Goal: Task Accomplishment & Management: Manage account settings

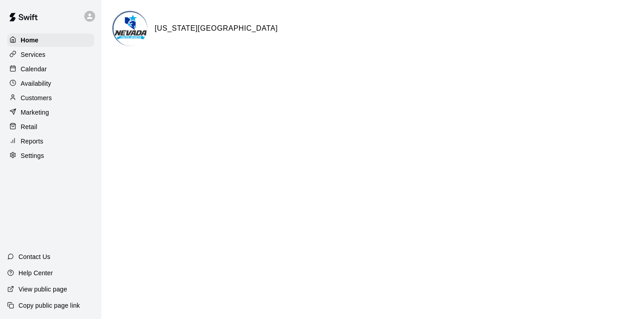
click at [45, 66] on p "Calendar" at bounding box center [34, 68] width 26 height 9
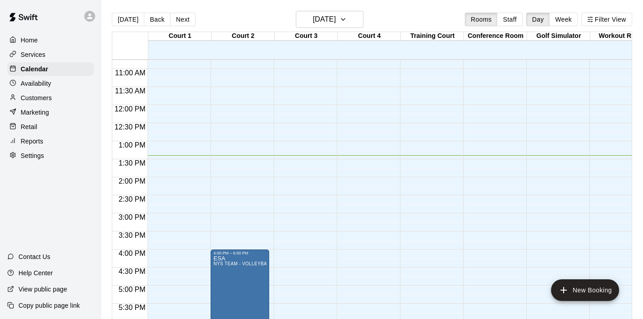
scroll to position [387, 0]
click at [52, 44] on div "Home" at bounding box center [50, 40] width 87 height 14
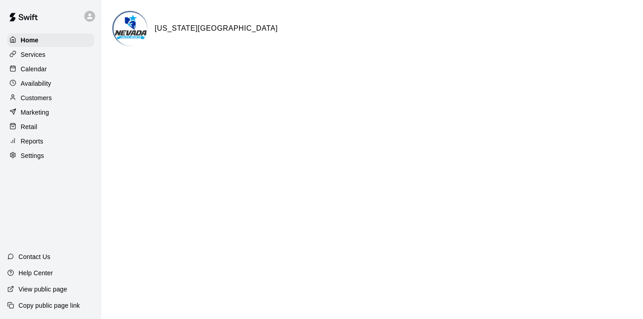
click at [42, 68] on p "Calendar" at bounding box center [34, 68] width 26 height 9
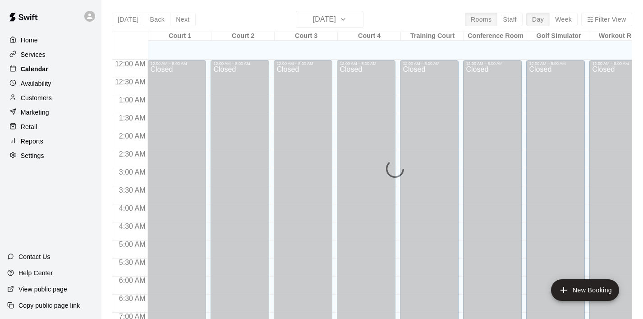
scroll to position [485, 0]
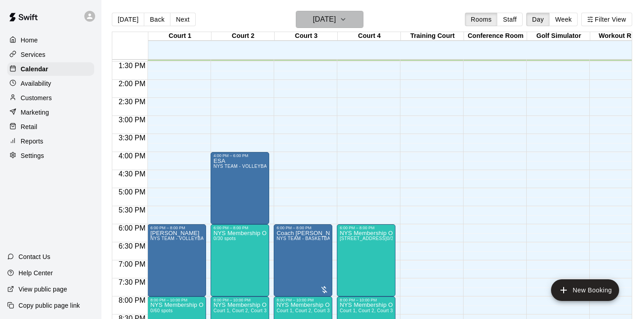
click at [353, 22] on button "Thursday Aug 21" at bounding box center [330, 19] width 68 height 17
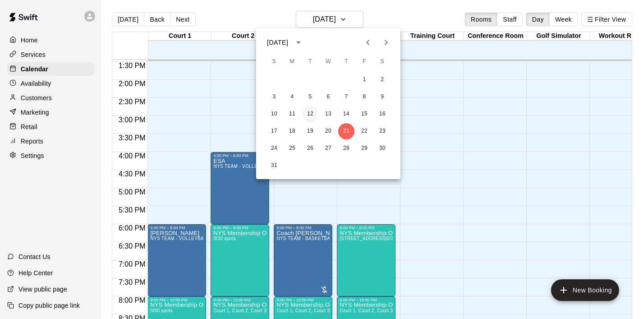
click at [314, 117] on button "12" at bounding box center [310, 114] width 16 height 16
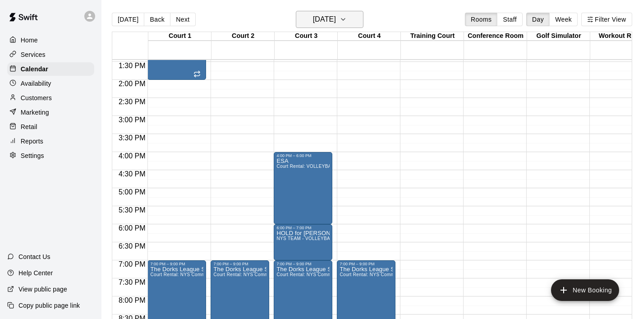
click at [347, 22] on icon "button" at bounding box center [342, 19] width 7 height 11
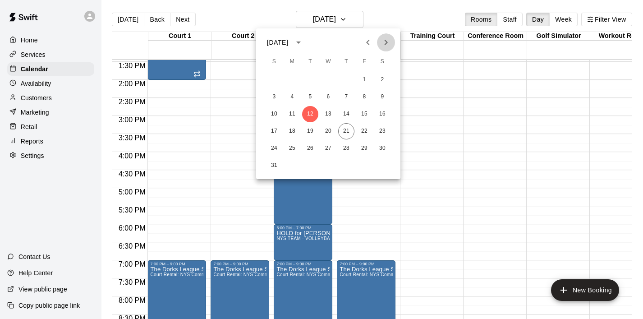
click at [388, 43] on icon "Next month" at bounding box center [385, 42] width 11 height 11
click at [368, 99] on button "12" at bounding box center [364, 97] width 16 height 16
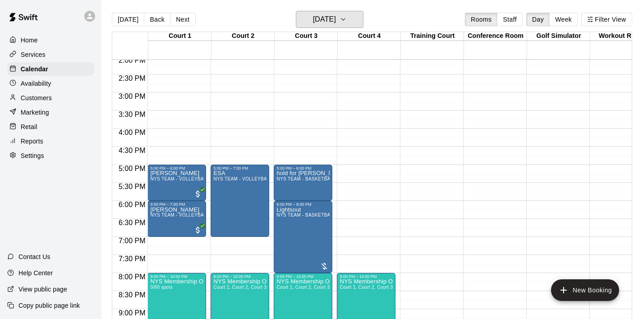
scroll to position [522, 0]
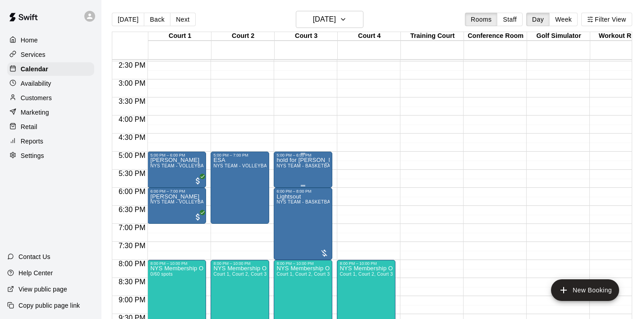
click at [302, 165] on span "NYS TEAM - BASKETBALL (After 3 pm)" at bounding box center [319, 165] width 86 height 5
click at [284, 216] on icon "delete" at bounding box center [286, 216] width 6 height 8
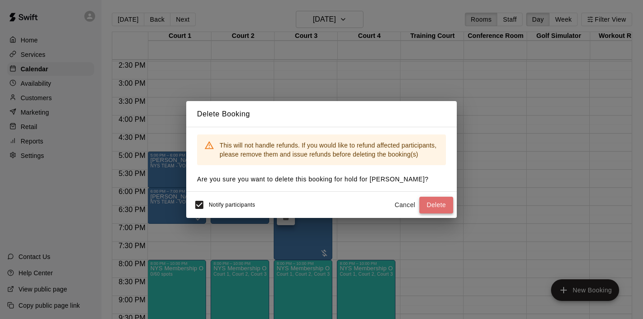
click at [428, 207] on button "Delete" at bounding box center [436, 205] width 34 height 17
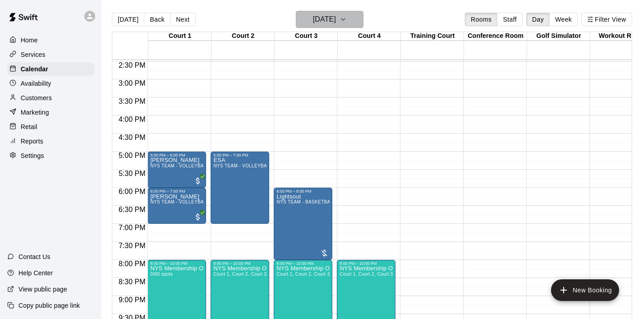
click at [358, 15] on button "Friday Sep 12" at bounding box center [330, 19] width 68 height 17
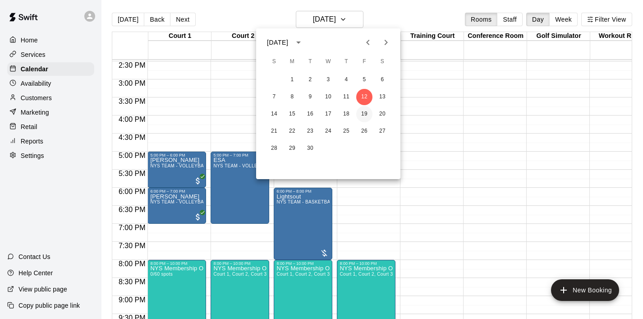
click at [361, 115] on button "19" at bounding box center [364, 114] width 16 height 16
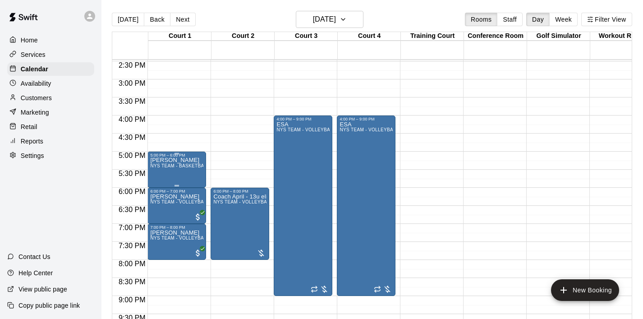
click at [192, 165] on span "NYS TEAM - BASKETBALL (After 3 pm)" at bounding box center [193, 165] width 86 height 5
click at [163, 212] on icon "delete" at bounding box center [159, 216] width 11 height 11
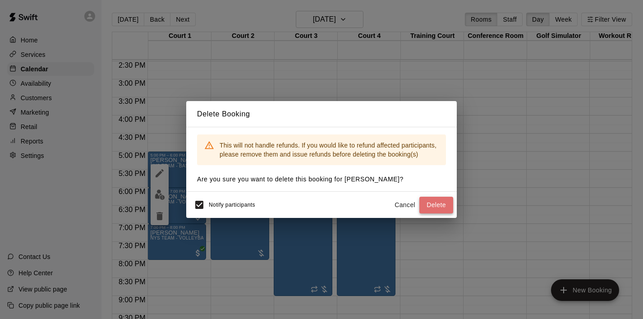
click at [431, 206] on button "Delete" at bounding box center [436, 205] width 34 height 17
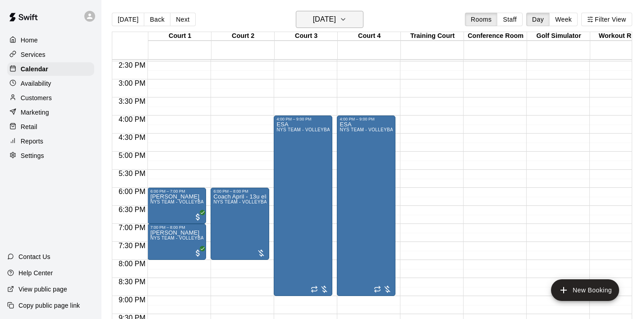
click at [347, 15] on icon "button" at bounding box center [342, 19] width 7 height 11
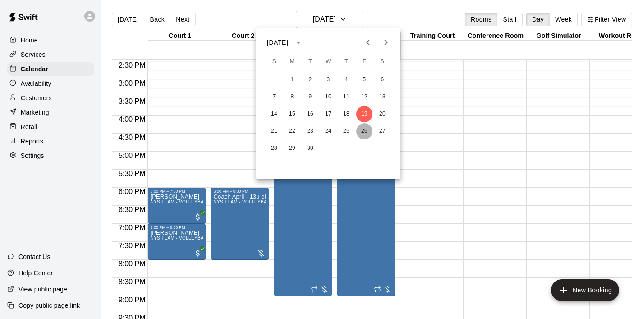
click at [365, 127] on button "26" at bounding box center [364, 131] width 16 height 16
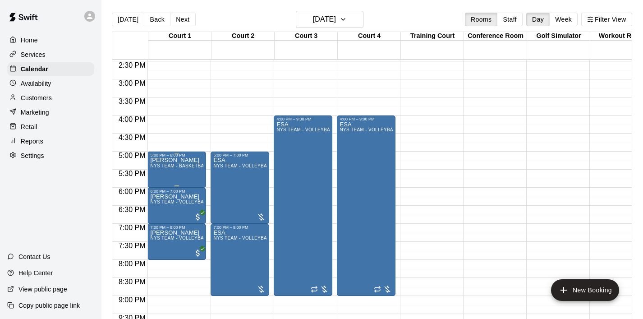
click at [200, 168] on span "NYS TEAM - BASKETBALL (After 3 pm)" at bounding box center [193, 165] width 86 height 5
click at [160, 215] on icon "delete" at bounding box center [159, 216] width 6 height 8
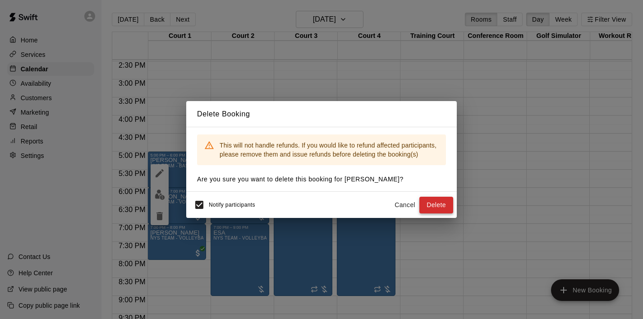
click at [431, 208] on button "Delete" at bounding box center [436, 205] width 34 height 17
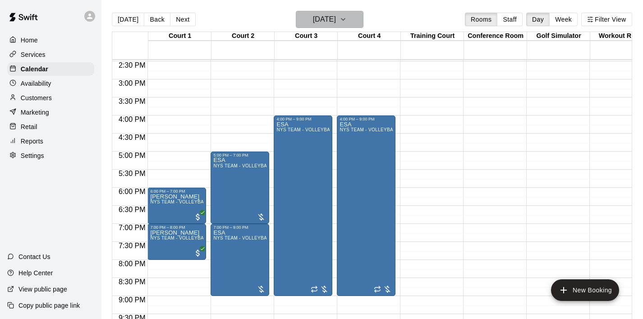
click at [347, 22] on icon "button" at bounding box center [342, 19] width 7 height 11
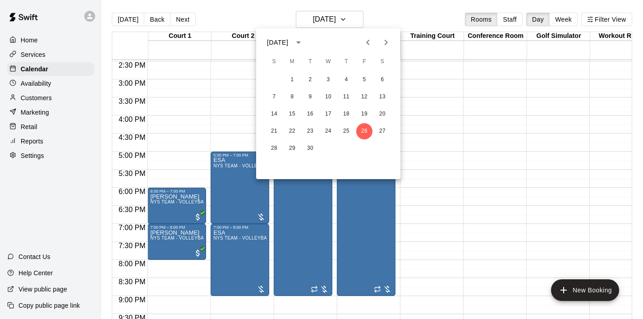
click at [388, 45] on icon "Next month" at bounding box center [385, 42] width 11 height 11
click at [365, 80] on button "3" at bounding box center [364, 80] width 16 height 16
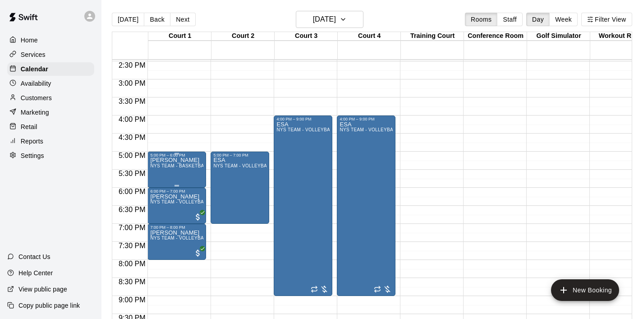
click at [183, 162] on div "dennis NYS TEAM - BASKETBALL (After 3 pm)" at bounding box center [176, 316] width 53 height 319
click at [161, 211] on icon "delete" at bounding box center [159, 210] width 6 height 8
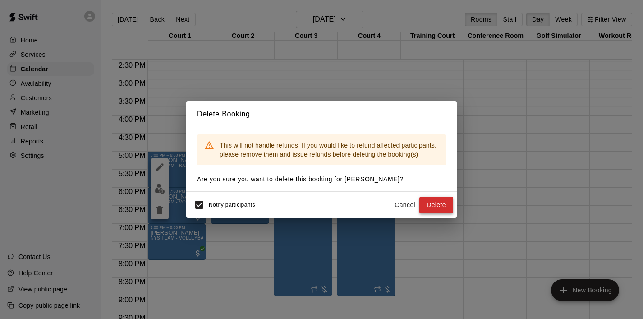
click at [426, 204] on button "Delete" at bounding box center [436, 205] width 34 height 17
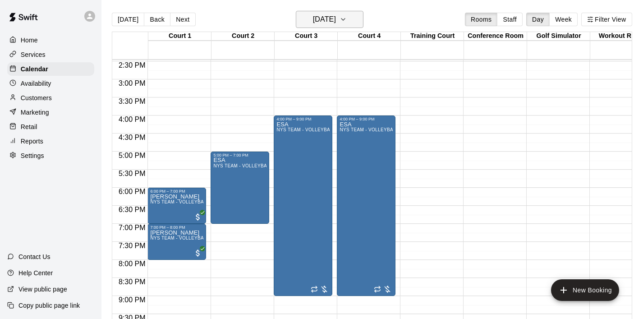
click at [347, 21] on icon "button" at bounding box center [342, 19] width 7 height 11
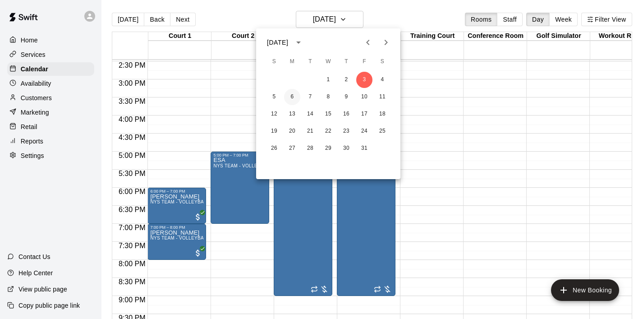
click at [297, 96] on button "6" at bounding box center [292, 97] width 16 height 16
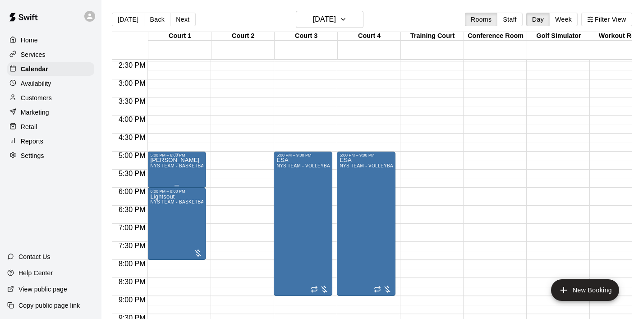
click at [190, 158] on div "dennis NYS TEAM - BASKETBALL (After 3 pm)" at bounding box center [176, 316] width 53 height 319
click at [167, 211] on button "delete" at bounding box center [160, 210] width 18 height 18
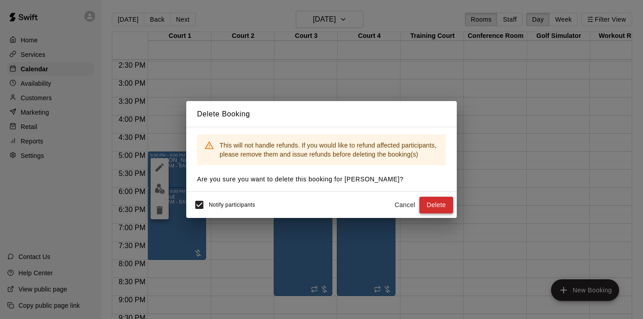
click at [442, 206] on button "Delete" at bounding box center [436, 205] width 34 height 17
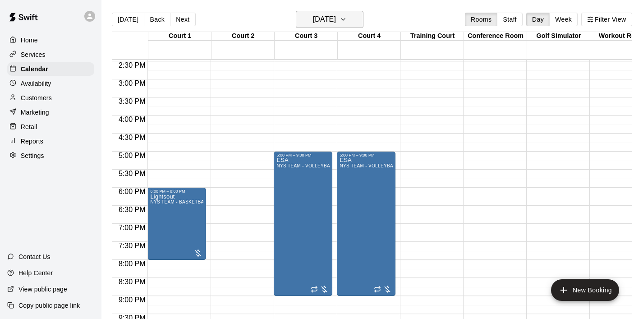
click at [347, 23] on icon "button" at bounding box center [342, 19] width 7 height 11
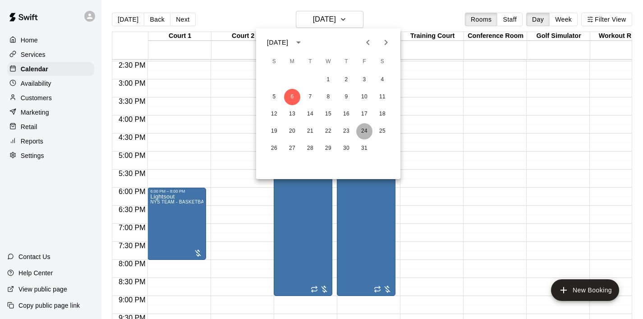
click at [362, 131] on button "24" at bounding box center [364, 131] width 16 height 16
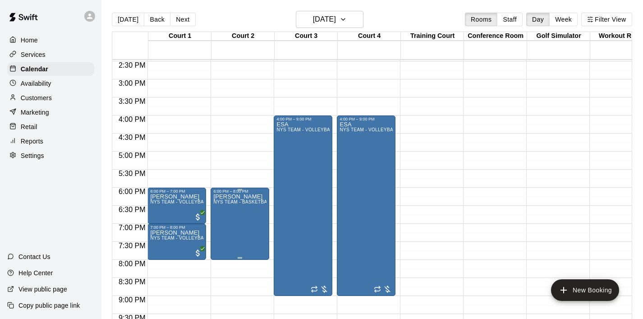
click at [224, 241] on icon "delete" at bounding box center [222, 246] width 11 height 11
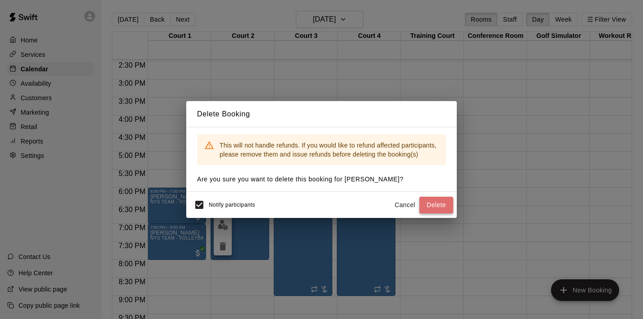
click at [437, 206] on button "Delete" at bounding box center [436, 205] width 34 height 17
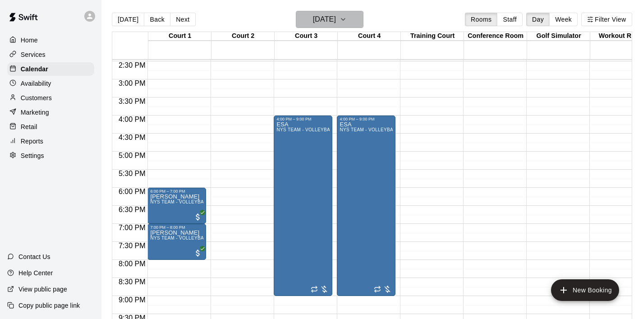
click at [347, 20] on icon "button" at bounding box center [342, 19] width 7 height 11
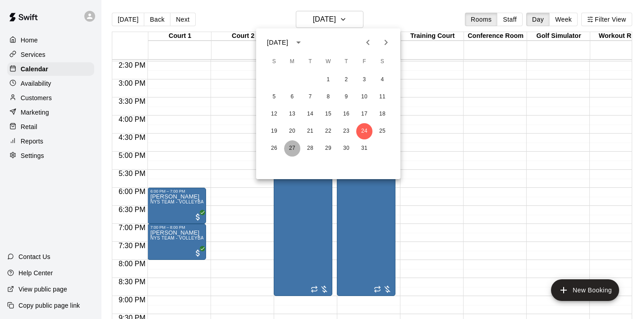
click at [296, 146] on button "27" at bounding box center [292, 148] width 16 height 16
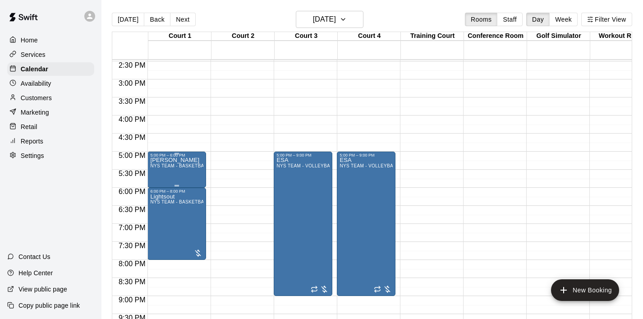
click at [183, 172] on div "dennis NYS TEAM - BASKETBALL (After 3 pm)" at bounding box center [176, 316] width 53 height 319
click at [161, 211] on icon "delete" at bounding box center [159, 210] width 6 height 8
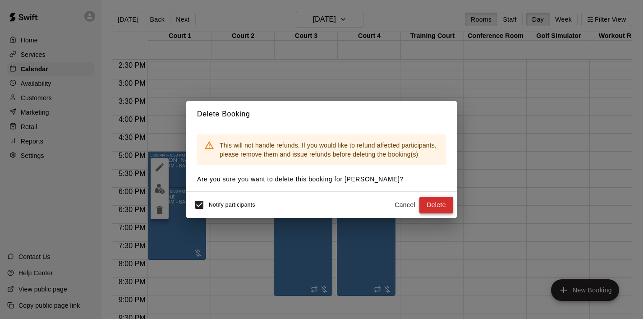
click at [437, 206] on button "Delete" at bounding box center [436, 205] width 34 height 17
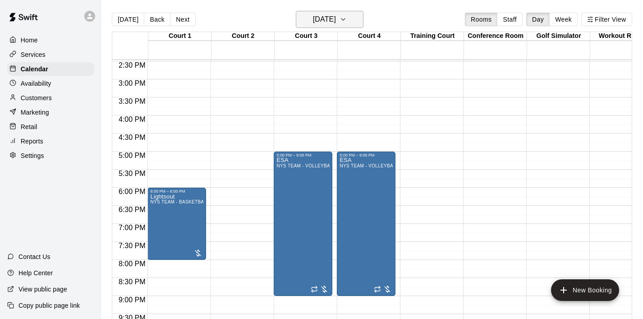
click at [347, 17] on icon "button" at bounding box center [342, 19] width 7 height 11
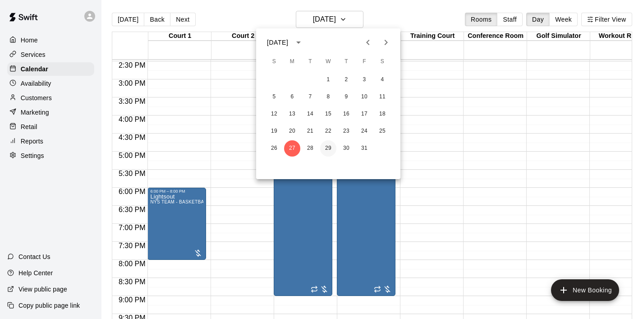
click at [329, 148] on button "29" at bounding box center [328, 148] width 16 height 16
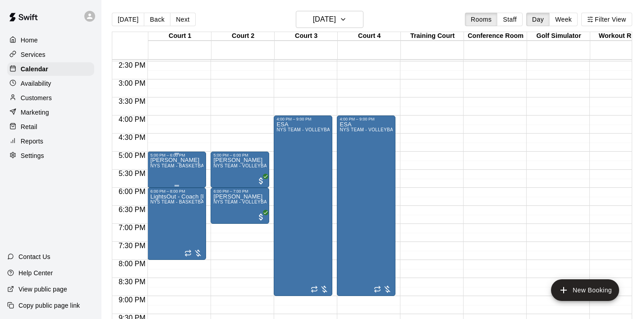
click at [183, 161] on div "dennis NYS TEAM - BASKETBALL (After 3 pm)" at bounding box center [176, 316] width 53 height 319
click at [157, 215] on icon "delete" at bounding box center [159, 210] width 11 height 11
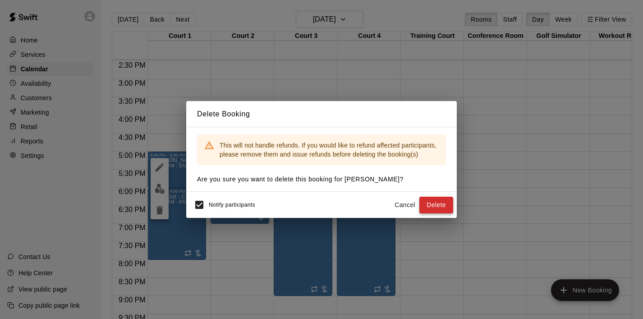
click at [442, 207] on button "Delete" at bounding box center [436, 205] width 34 height 17
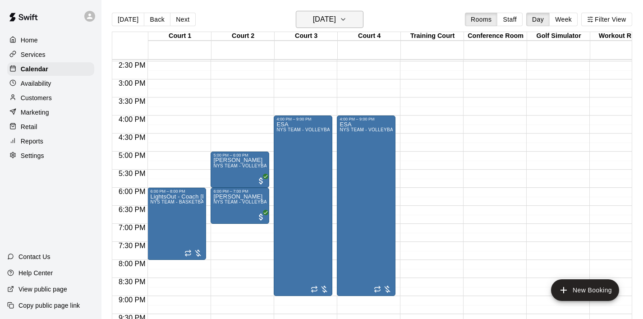
click at [347, 23] on icon "button" at bounding box center [342, 19] width 7 height 11
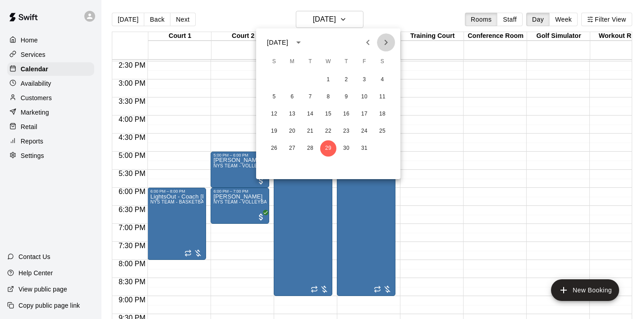
click at [387, 43] on icon "Next month" at bounding box center [385, 42] width 11 height 11
click at [288, 99] on button "3" at bounding box center [292, 97] width 16 height 16
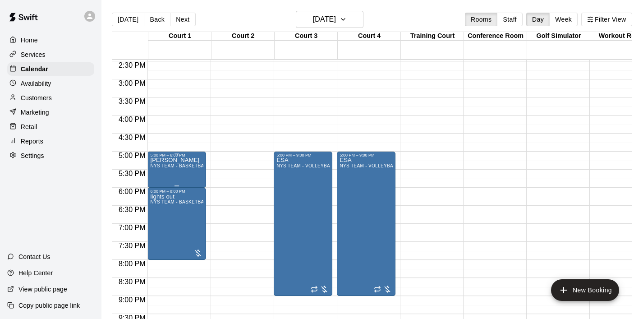
click at [194, 170] on div "dennis NYS TEAM - BASKETBALL (After 3 pm)" at bounding box center [176, 316] width 53 height 319
click at [165, 208] on icon "delete" at bounding box center [159, 210] width 11 height 11
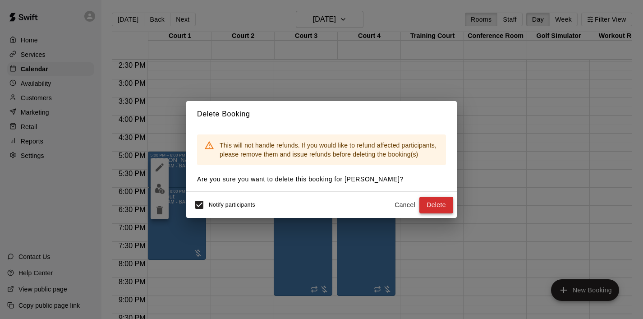
click at [441, 209] on button "Delete" at bounding box center [436, 205] width 34 height 17
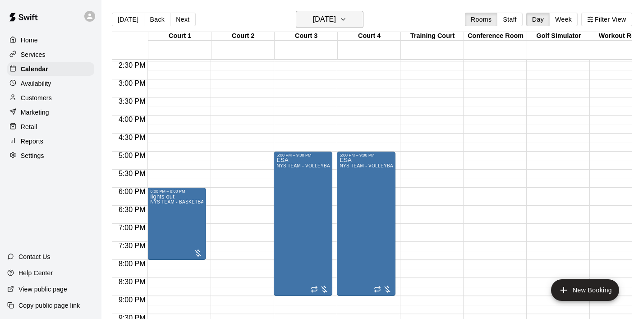
click at [347, 24] on icon "button" at bounding box center [342, 19] width 7 height 11
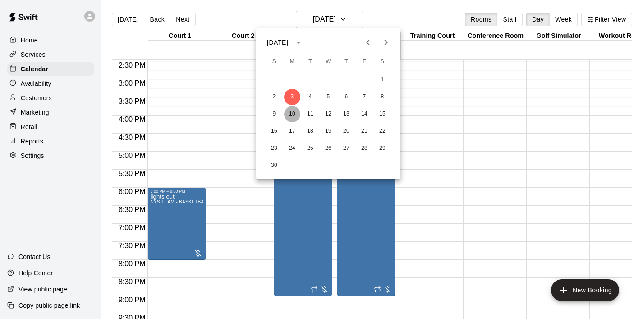
click at [294, 115] on button "10" at bounding box center [292, 114] width 16 height 16
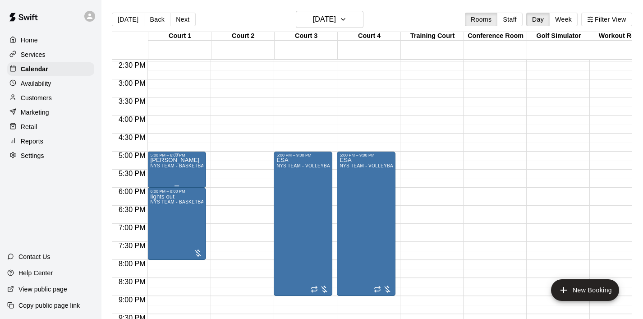
click at [181, 169] on div "dennis NYS TEAM - BASKETBALL (After 3 pm)" at bounding box center [176, 316] width 53 height 319
click at [163, 206] on icon "delete" at bounding box center [159, 210] width 11 height 11
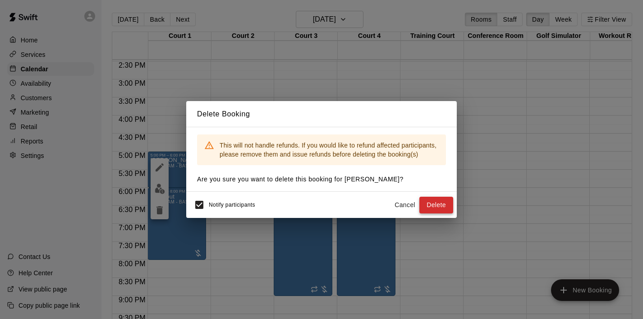
click at [431, 205] on button "Delete" at bounding box center [436, 205] width 34 height 17
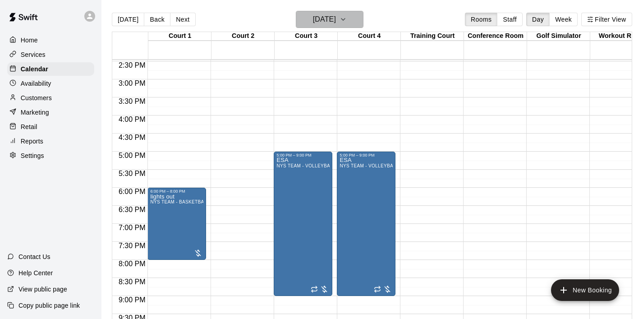
click at [347, 15] on icon "button" at bounding box center [342, 19] width 7 height 11
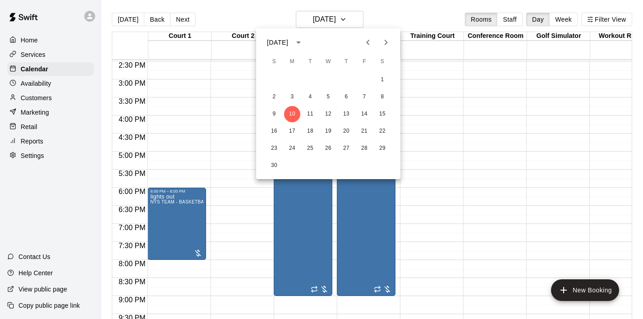
click at [369, 36] on button "Previous month" at bounding box center [368, 42] width 18 height 18
click at [331, 94] on button "10" at bounding box center [328, 97] width 16 height 16
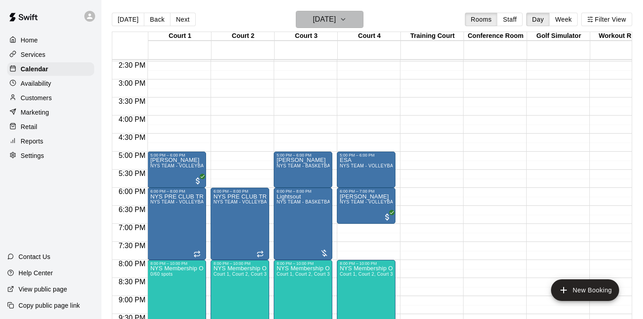
click at [347, 18] on icon "button" at bounding box center [342, 19] width 7 height 11
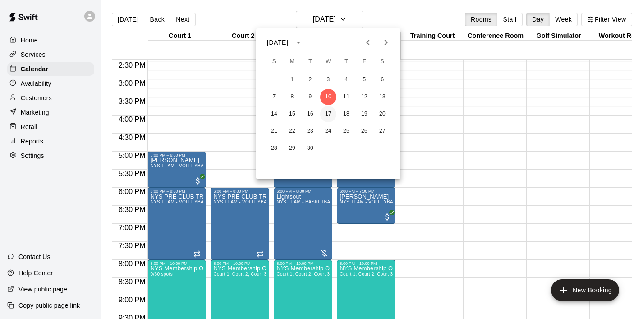
click at [328, 114] on button "17" at bounding box center [328, 114] width 16 height 16
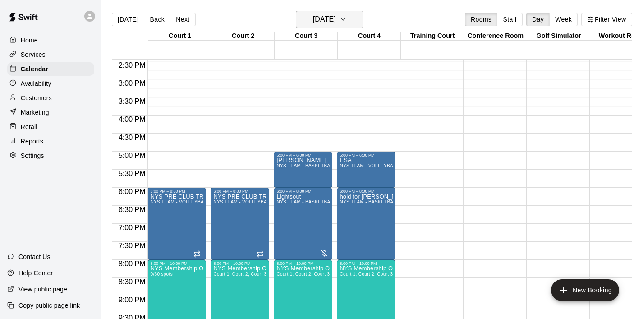
click at [347, 17] on icon "button" at bounding box center [342, 19] width 7 height 11
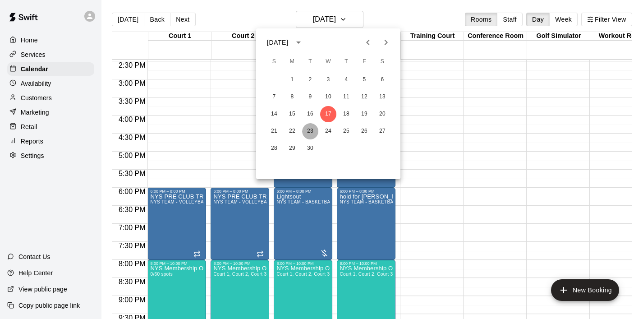
click at [307, 132] on button "23" at bounding box center [310, 131] width 16 height 16
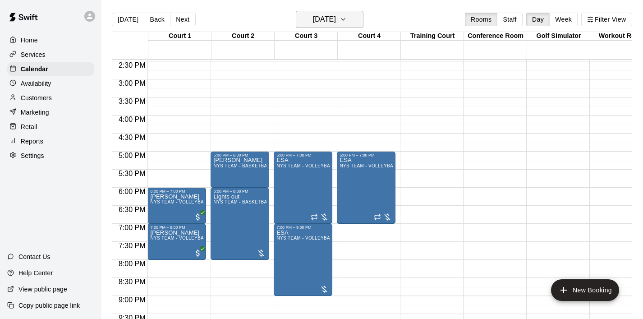
click at [347, 17] on icon "button" at bounding box center [342, 19] width 7 height 11
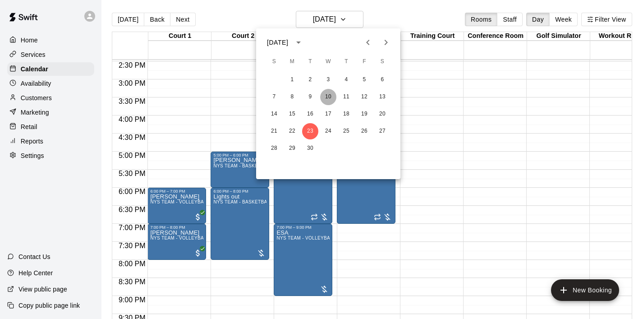
click at [325, 95] on button "10" at bounding box center [328, 97] width 16 height 16
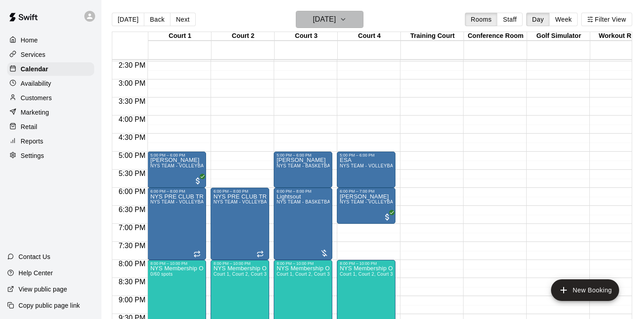
click at [363, 21] on button "Wednesday Sep 10" at bounding box center [330, 19] width 68 height 17
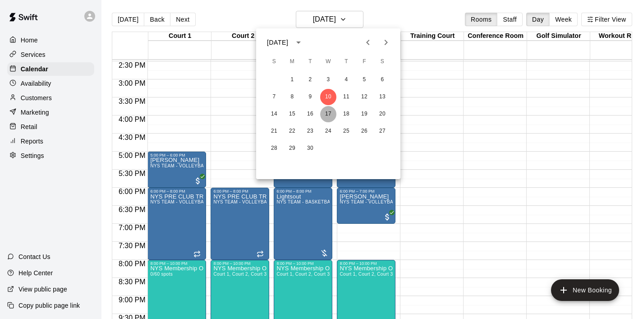
click at [332, 111] on button "17" at bounding box center [328, 114] width 16 height 16
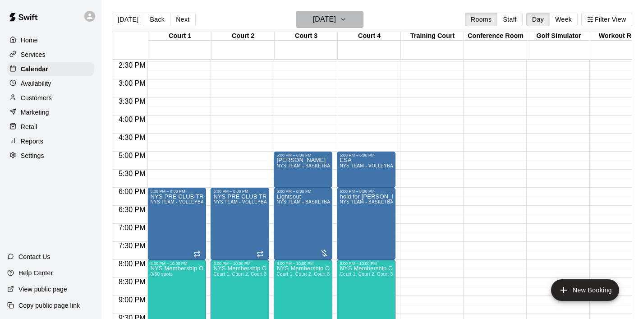
click at [347, 15] on icon "button" at bounding box center [342, 19] width 7 height 11
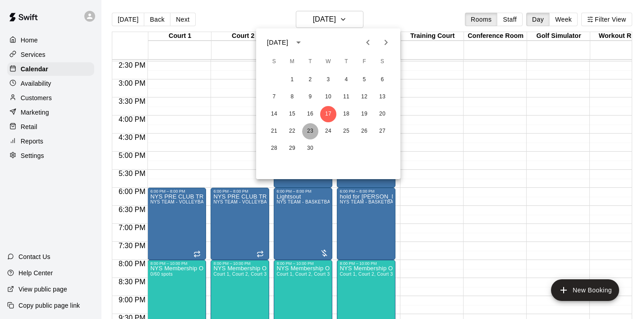
click at [309, 131] on button "23" at bounding box center [310, 131] width 16 height 16
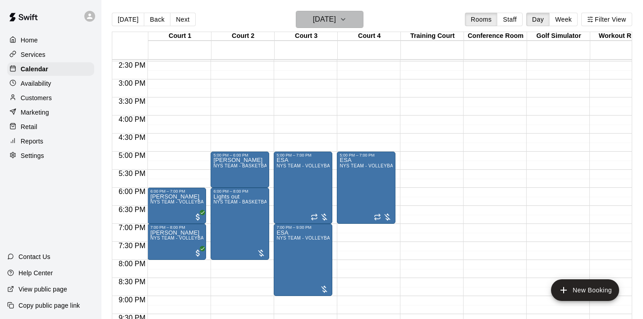
click at [347, 23] on icon "button" at bounding box center [342, 19] width 7 height 11
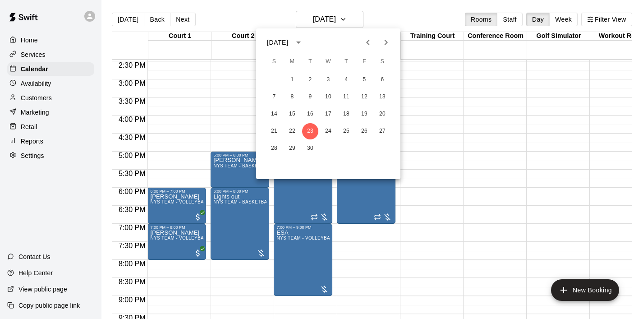
click at [382, 46] on icon "Next month" at bounding box center [385, 42] width 11 height 11
click at [332, 79] on button "1" at bounding box center [328, 80] width 16 height 16
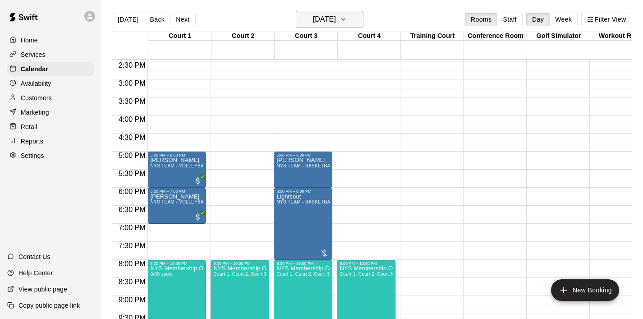
click at [347, 21] on icon "button" at bounding box center [342, 19] width 7 height 11
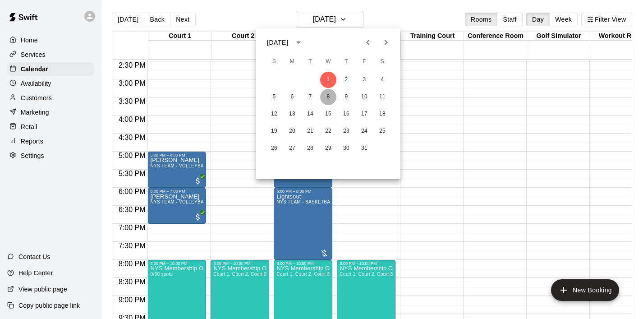
click at [330, 99] on button "8" at bounding box center [328, 97] width 16 height 16
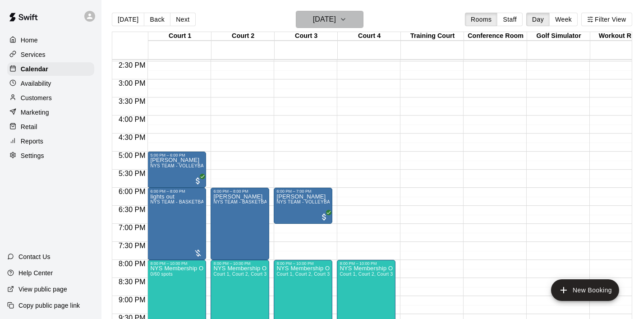
click at [363, 24] on button "Wednesday Oct 08" at bounding box center [330, 19] width 68 height 17
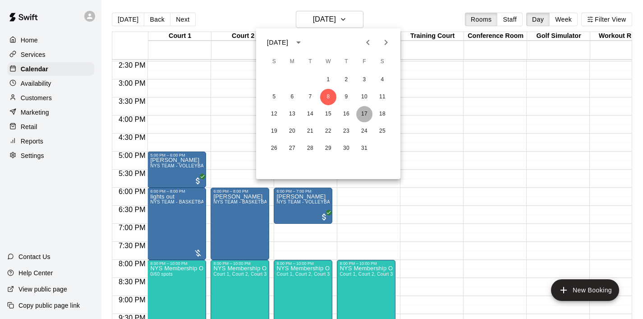
click at [368, 110] on button "17" at bounding box center [364, 114] width 16 height 16
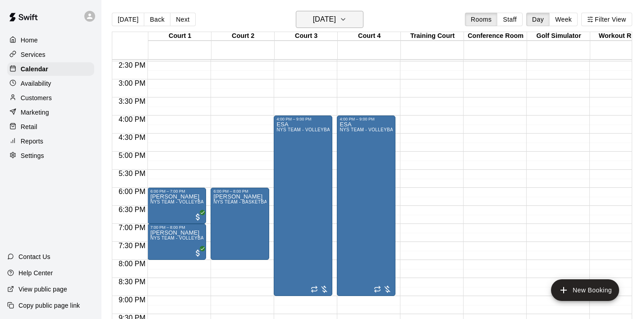
click at [347, 23] on icon "button" at bounding box center [342, 19] width 7 height 11
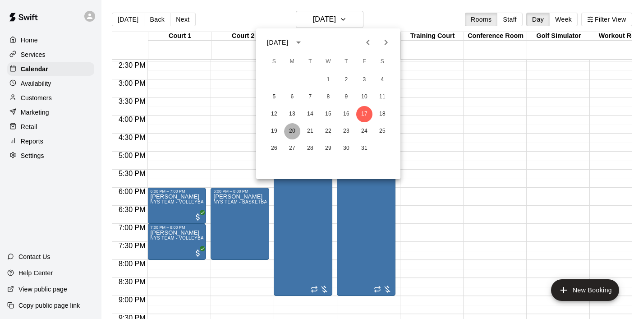
click at [294, 128] on button "20" at bounding box center [292, 131] width 16 height 16
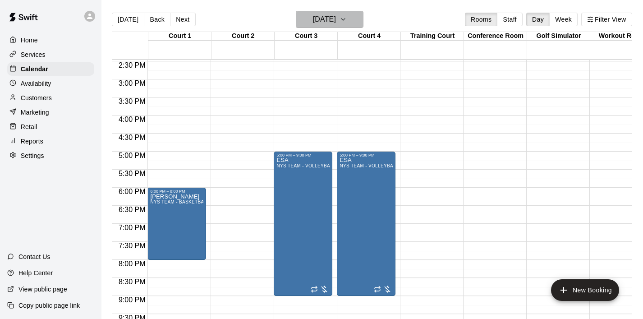
click at [347, 22] on icon "button" at bounding box center [342, 19] width 7 height 11
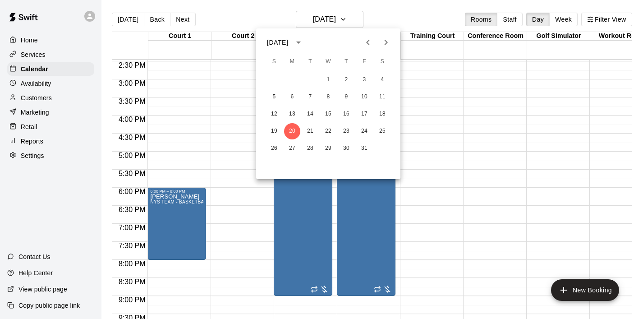
click at [386, 42] on icon "Next month" at bounding box center [385, 42] width 11 height 11
click at [345, 93] on button "6" at bounding box center [346, 97] width 16 height 16
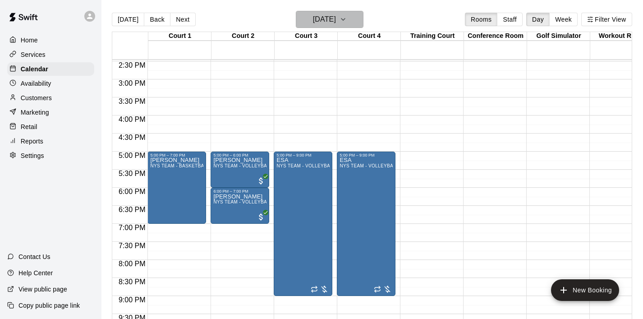
click at [347, 24] on icon "button" at bounding box center [342, 19] width 7 height 11
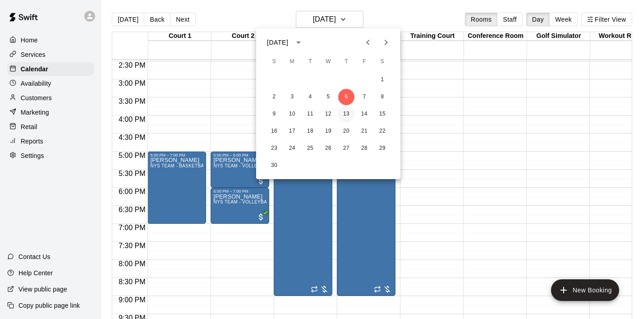
click at [345, 115] on button "13" at bounding box center [346, 114] width 16 height 16
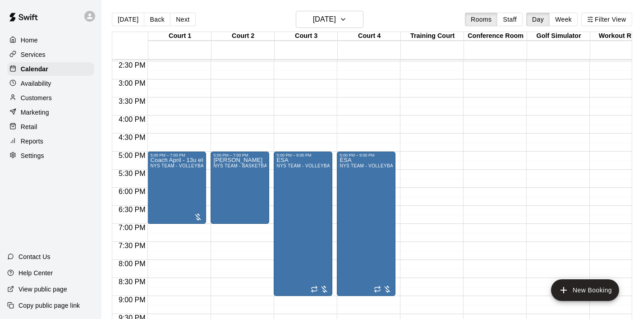
click at [53, 100] on div "Customers" at bounding box center [50, 98] width 87 height 14
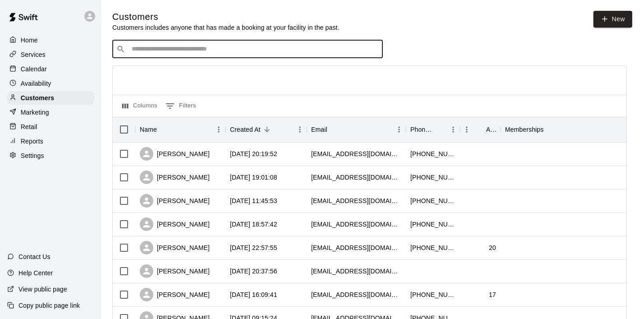
click at [142, 50] on input "Search customers by name or email" at bounding box center [254, 49] width 250 height 9
type input "******"
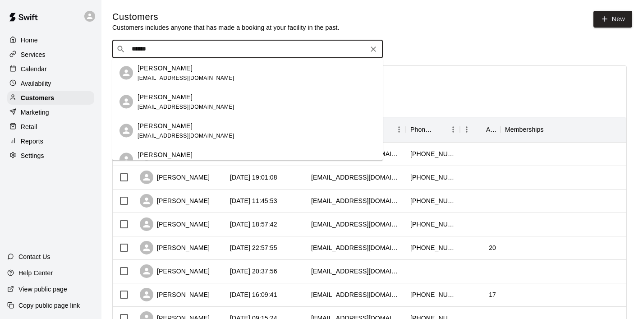
click at [152, 64] on p "[PERSON_NAME]" at bounding box center [164, 67] width 55 height 9
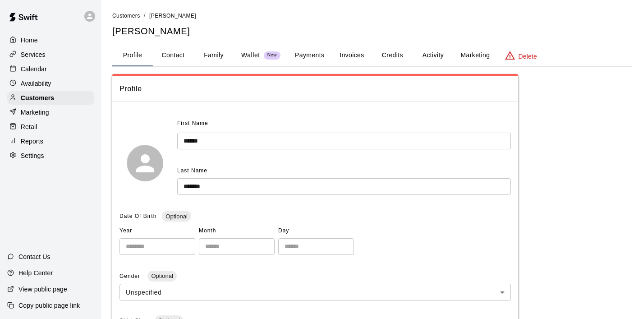
click at [351, 52] on button "Invoices" at bounding box center [351, 56] width 41 height 22
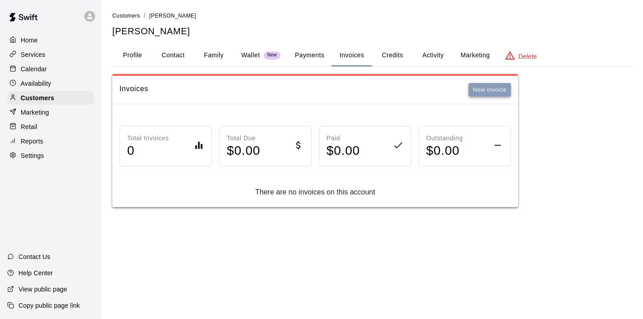
click at [471, 89] on button "New invoice" at bounding box center [489, 90] width 42 height 14
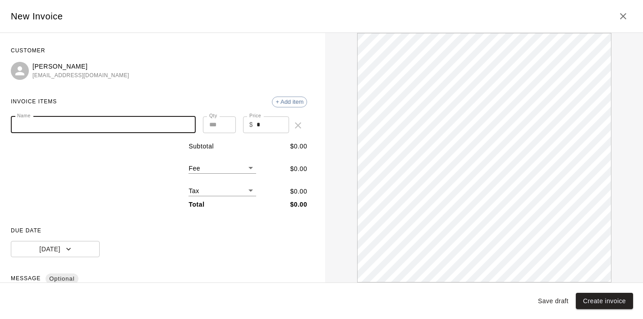
click at [60, 122] on input "Name" at bounding box center [103, 124] width 185 height 17
type input "**********"
click at [269, 127] on input "*" at bounding box center [273, 124] width 32 height 17
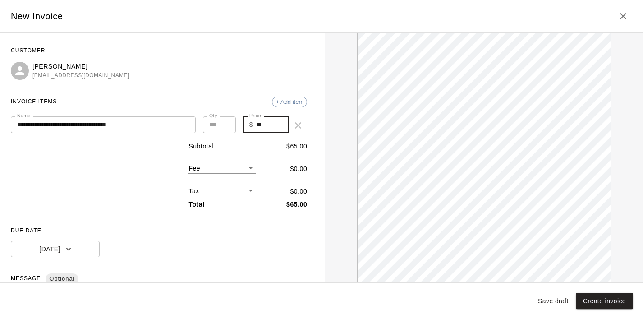
type input "**"
type input "*"
type input "******"
click at [225, 124] on input "*" at bounding box center [219, 124] width 33 height 17
type input "*"
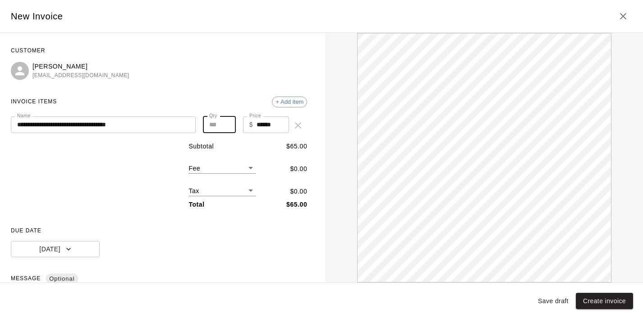
type input "******"
click at [225, 124] on input "*" at bounding box center [219, 124] width 33 height 17
type input "*"
type input "******"
click at [225, 124] on input "*" at bounding box center [219, 124] width 33 height 17
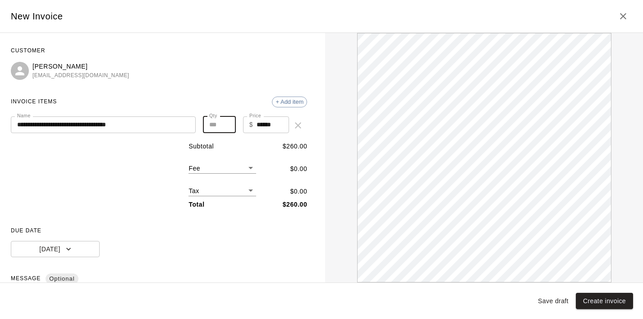
type input "*"
type input "******"
type input "*"
click at [225, 127] on input "*" at bounding box center [219, 124] width 33 height 17
click at [289, 99] on span "+ Add item" at bounding box center [289, 101] width 34 height 7
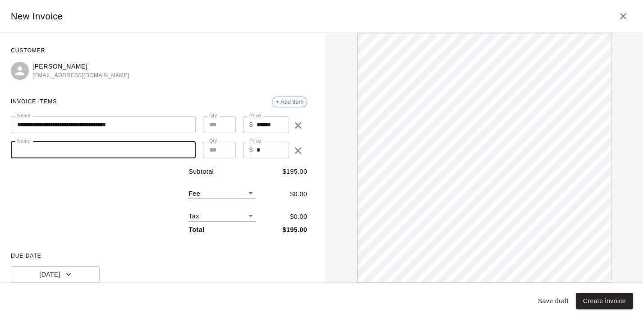
click at [67, 151] on input "Name" at bounding box center [103, 150] width 185 height 17
type input "**********"
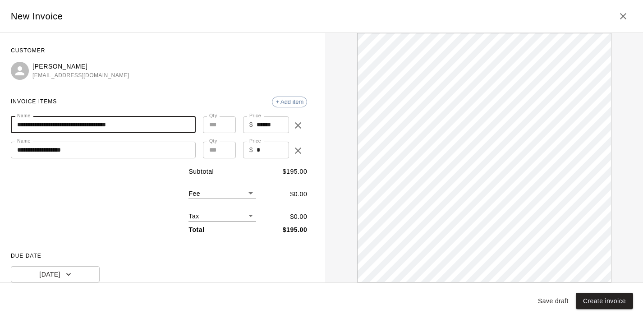
click at [147, 120] on input "**********" at bounding box center [103, 124] width 185 height 17
click at [149, 123] on input "**********" at bounding box center [103, 124] width 185 height 17
type input "**********"
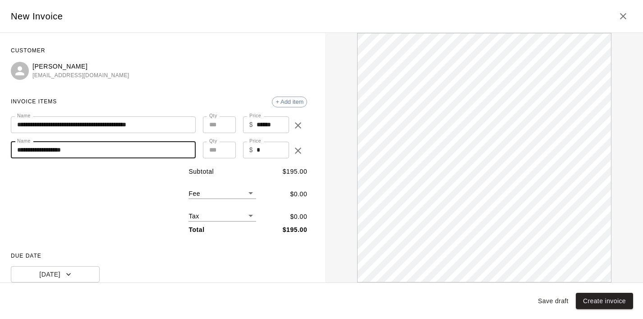
click at [100, 153] on input "**********" at bounding box center [103, 150] width 185 height 17
type input "**********"
click at [261, 152] on input "*" at bounding box center [273, 150] width 32 height 17
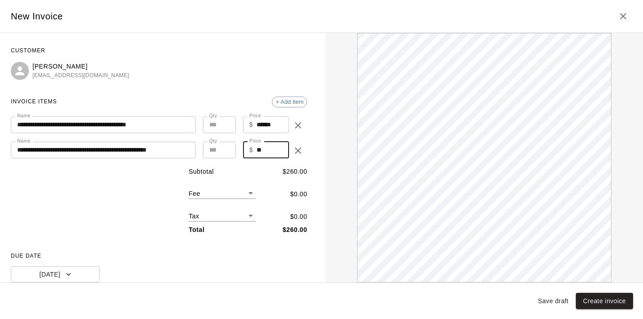
type input "**"
type input "*"
type input "******"
click at [224, 149] on input "*" at bounding box center [219, 150] width 33 height 17
type input "*"
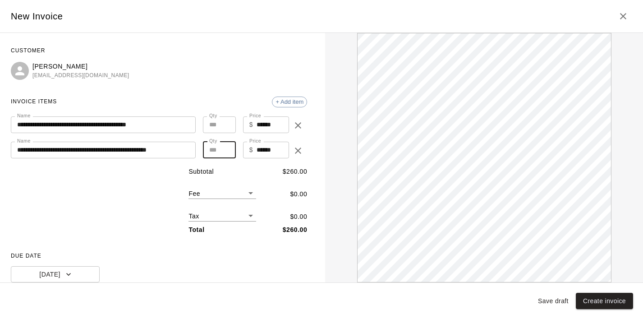
type input "******"
click at [224, 149] on input "*" at bounding box center [219, 150] width 33 height 17
type input "*"
type input "******"
click at [224, 149] on input "*" at bounding box center [219, 150] width 33 height 17
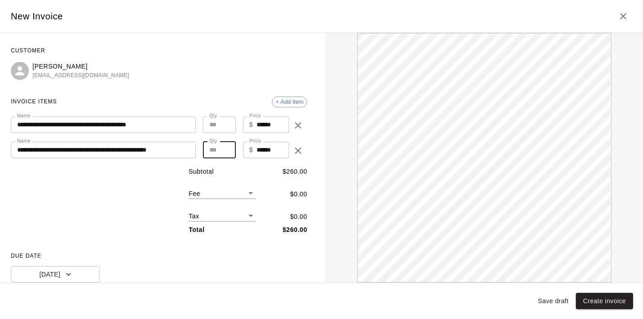
type input "*"
type input "******"
click at [224, 149] on input "*" at bounding box center [219, 150] width 33 height 17
type input "*"
type input "******"
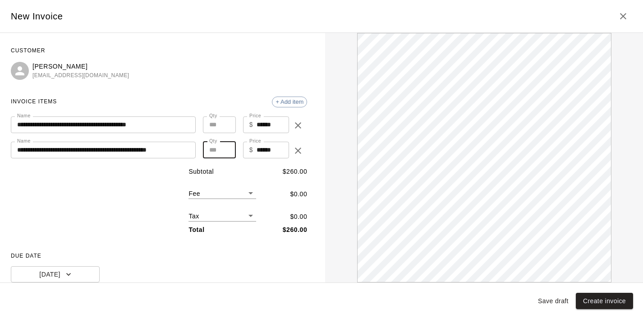
click at [224, 149] on input "*" at bounding box center [219, 150] width 33 height 17
type input "*"
type input "******"
type input "*"
click at [224, 149] on input "*" at bounding box center [219, 150] width 33 height 17
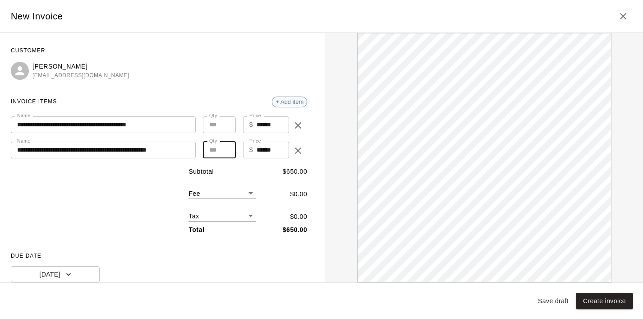
click at [297, 98] on div "+ Add item" at bounding box center [289, 101] width 35 height 11
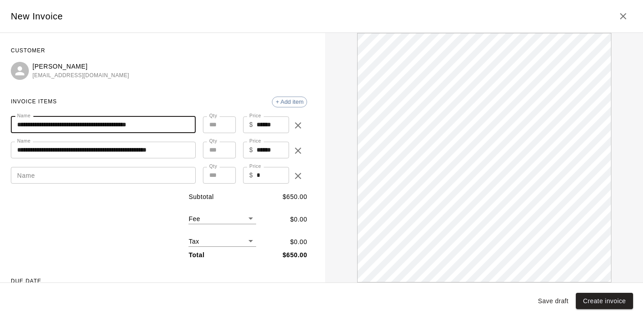
drag, startPoint x: 174, startPoint y: 122, endPoint x: 7, endPoint y: 126, distance: 166.4
click at [7, 126] on div "**********" at bounding box center [159, 157] width 318 height 249
click at [27, 178] on input "Name" at bounding box center [103, 175] width 185 height 17
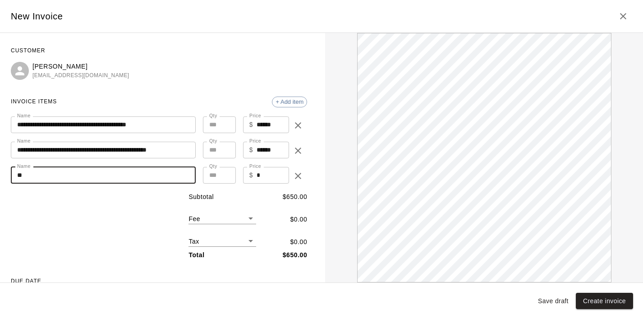
type input "*"
type input "**********"
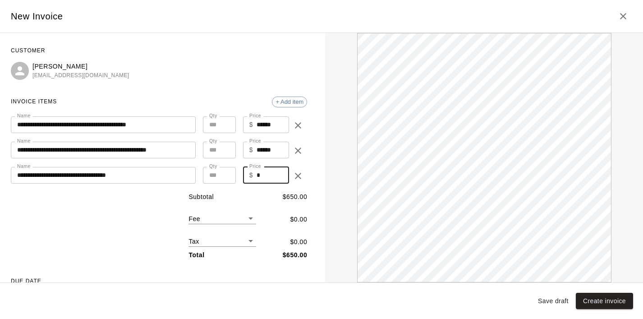
click at [263, 171] on input "*" at bounding box center [273, 175] width 32 height 17
type input "**"
type input "*"
type input "******"
click at [226, 174] on input "*" at bounding box center [219, 175] width 33 height 17
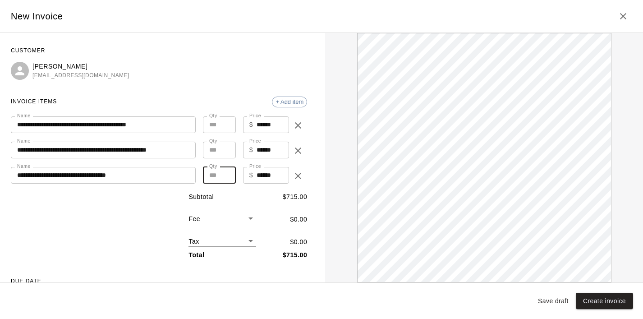
type input "*"
type input "******"
click at [226, 174] on input "*" at bounding box center [219, 175] width 33 height 17
type input "*"
type input "******"
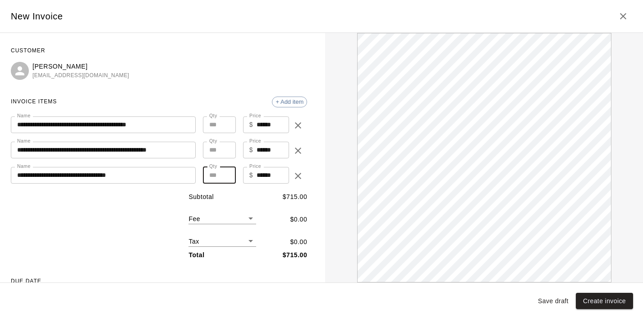
type input "*"
click at [226, 174] on input "*" at bounding box center [219, 175] width 33 height 17
click at [146, 224] on div "Subtotal $ 910.00 Fee ​ $ 0.00 Tax ​ $ 0.00 Total $ 910.00" at bounding box center [159, 226] width 296 height 68
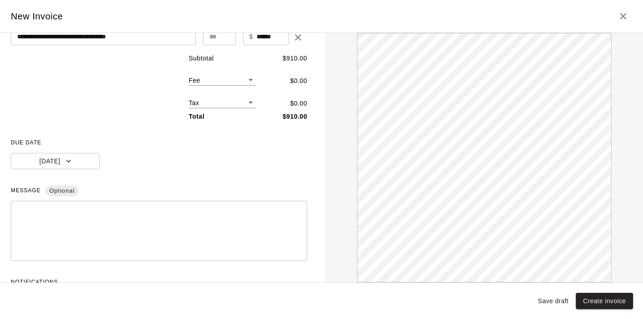
scroll to position [176, 0]
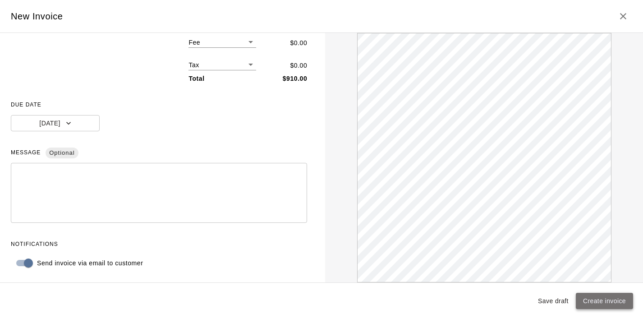
click at [603, 304] on button "Create invoice" at bounding box center [604, 301] width 57 height 17
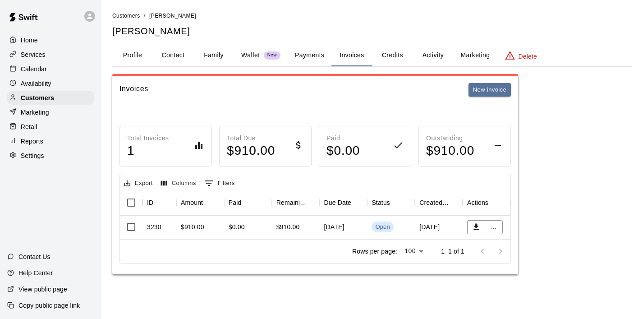
click at [201, 228] on div "$910.00" at bounding box center [192, 226] width 23 height 9
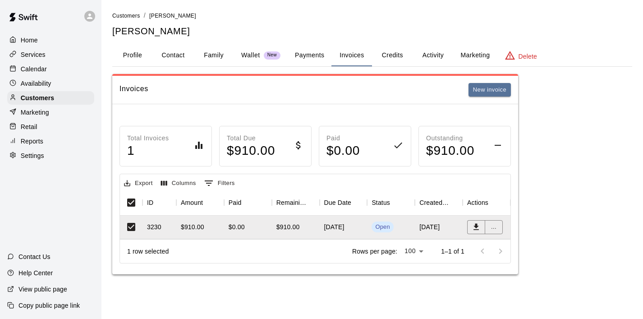
click at [160, 225] on div "3230" at bounding box center [154, 226] width 14 height 9
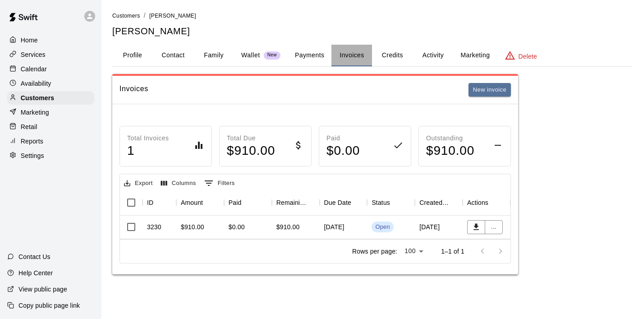
click at [359, 54] on button "Invoices" at bounding box center [351, 56] width 41 height 22
click at [350, 53] on button "Invoices" at bounding box center [351, 56] width 41 height 22
click at [352, 57] on button "Invoices" at bounding box center [351, 56] width 41 height 22
click at [32, 39] on p "Home" at bounding box center [29, 40] width 17 height 9
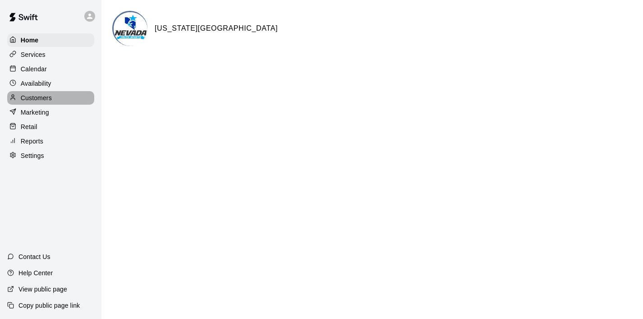
click at [36, 96] on p "Customers" at bounding box center [36, 97] width 31 height 9
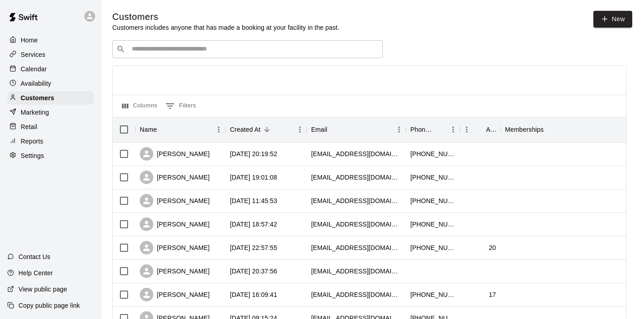
click at [234, 55] on div "​ ​" at bounding box center [247, 49] width 270 height 18
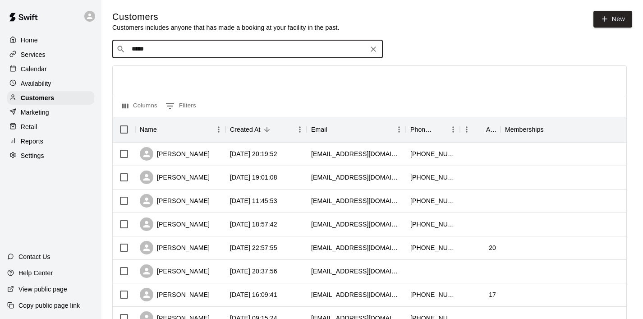
type input "******"
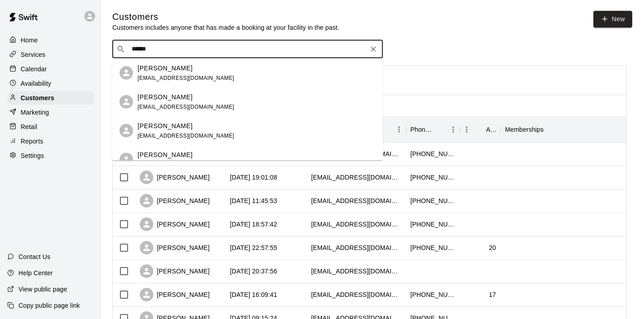
click at [181, 72] on p "[PERSON_NAME]" at bounding box center [164, 67] width 55 height 9
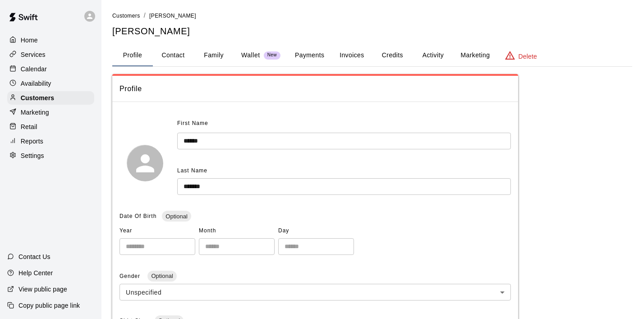
click at [351, 53] on button "Invoices" at bounding box center [351, 56] width 41 height 22
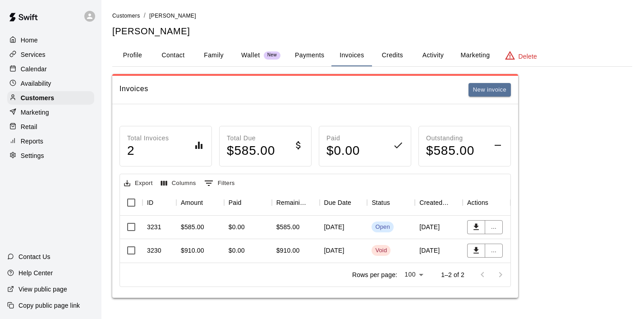
click at [43, 41] on div "Home" at bounding box center [50, 40] width 87 height 14
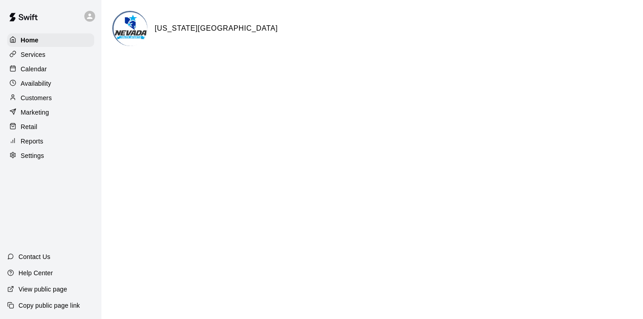
click at [39, 66] on p "Calendar" at bounding box center [34, 68] width 26 height 9
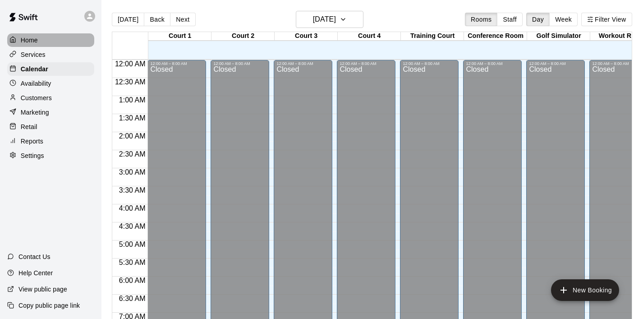
click at [32, 38] on p "Home" at bounding box center [29, 40] width 17 height 9
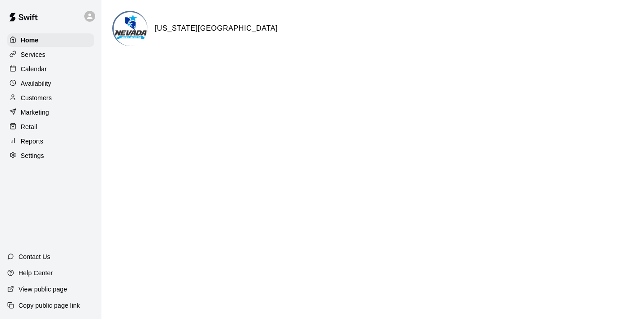
click at [35, 50] on p "Services" at bounding box center [33, 54] width 25 height 9
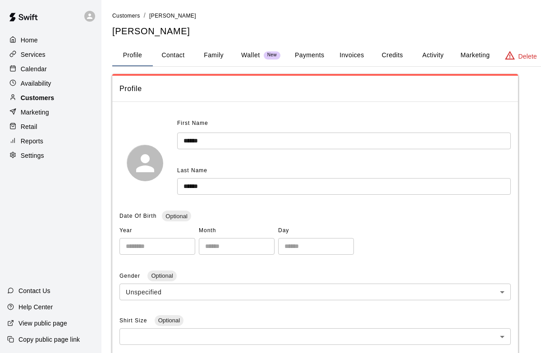
click at [48, 98] on p "Customers" at bounding box center [37, 97] width 33 height 9
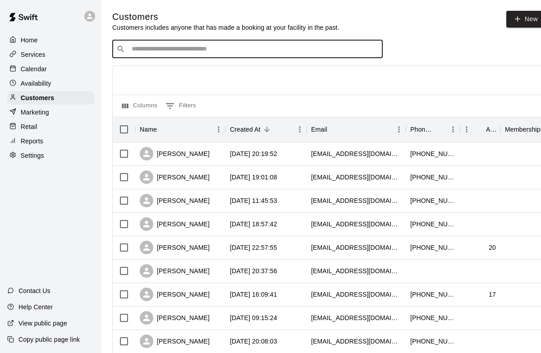
click at [208, 51] on input "Search customers by name or email" at bounding box center [254, 49] width 250 height 9
type input "******"
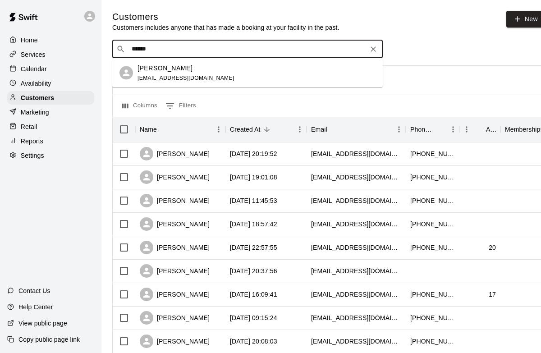
click at [202, 63] on div "Jennifer Leifer theginaslv@gmail.com" at bounding box center [256, 72] width 238 height 19
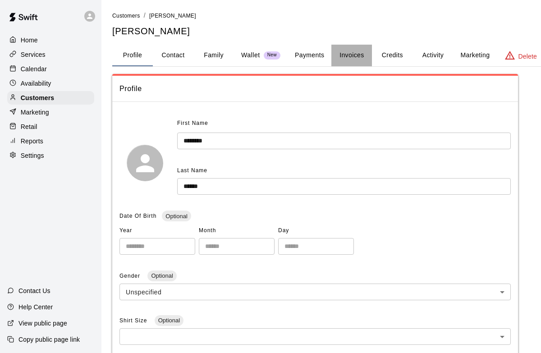
click at [342, 58] on button "Invoices" at bounding box center [351, 56] width 41 height 22
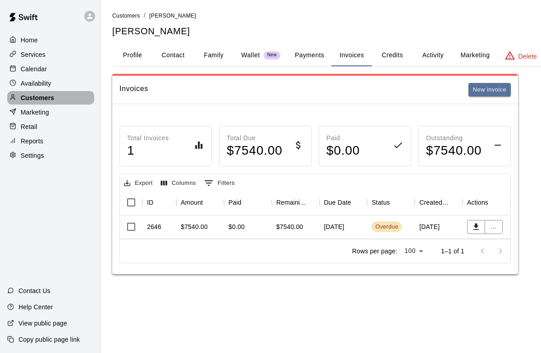
click at [41, 99] on p "Customers" at bounding box center [37, 97] width 33 height 9
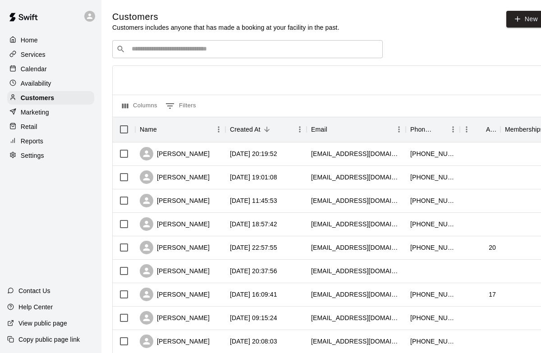
click at [145, 50] on input "Search customers by name or email" at bounding box center [254, 49] width 250 height 9
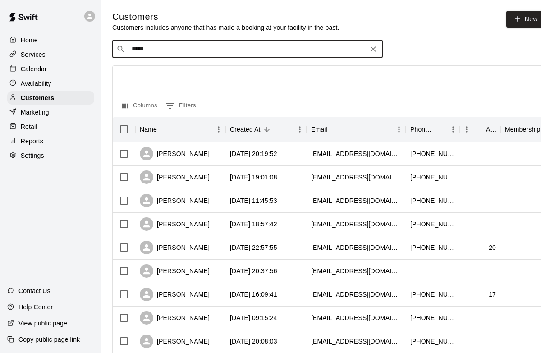
type input "******"
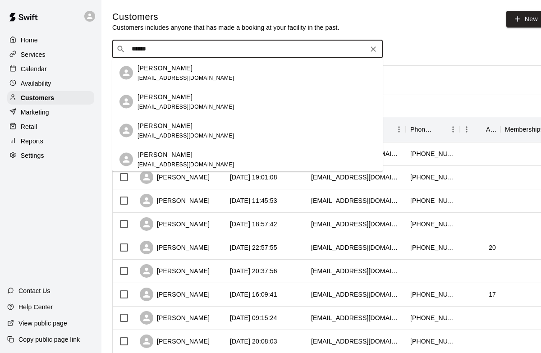
click at [151, 70] on p "[PERSON_NAME]" at bounding box center [164, 67] width 55 height 9
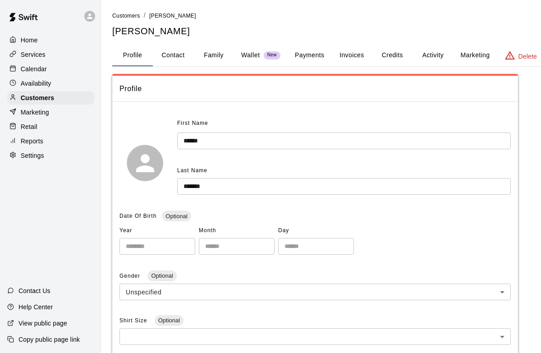
click at [352, 54] on button "Invoices" at bounding box center [351, 56] width 41 height 22
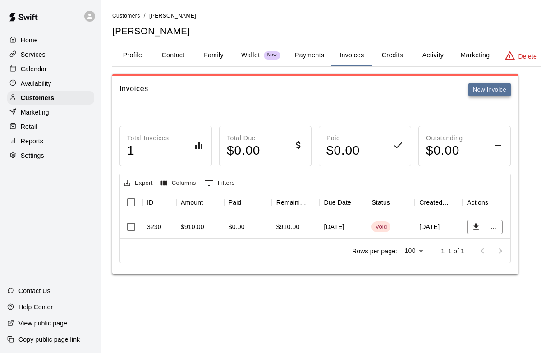
click at [494, 87] on button "New invoice" at bounding box center [489, 90] width 42 height 14
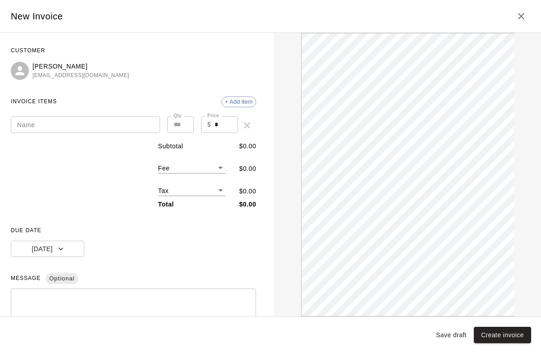
click at [70, 123] on input "Name" at bounding box center [85, 124] width 149 height 17
type input "**********"
click at [220, 129] on input "*" at bounding box center [226, 124] width 23 height 17
type input "**"
type input "*"
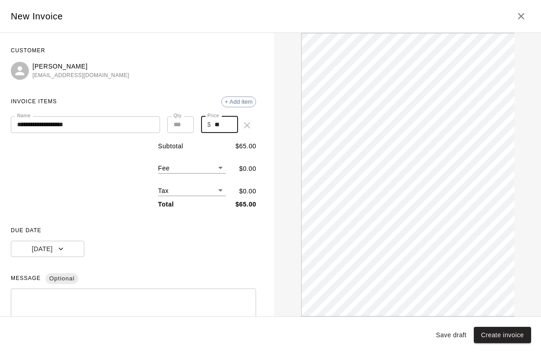
type input "******"
click at [185, 124] on input "*" at bounding box center [180, 124] width 27 height 17
type input "*"
type input "******"
click at [185, 124] on input "*" at bounding box center [180, 124] width 27 height 17
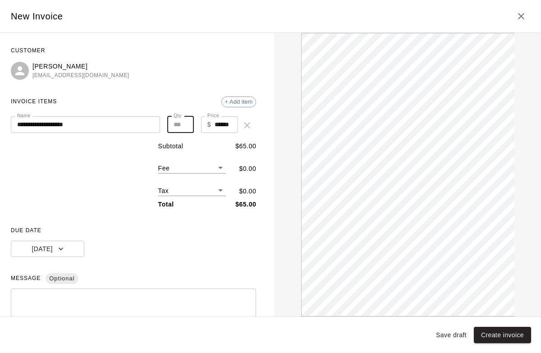
type input "*"
type input "******"
click at [185, 124] on input "*" at bounding box center [180, 124] width 27 height 17
type input "*"
type input "******"
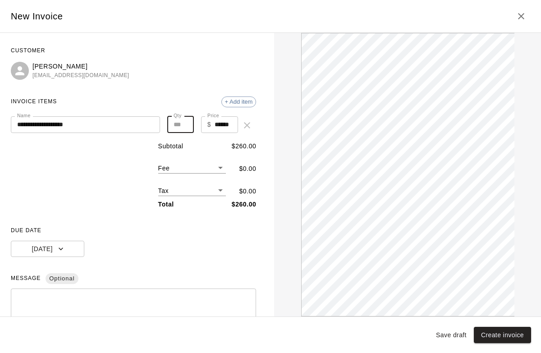
type input "*"
click at [184, 127] on input "*" at bounding box center [180, 124] width 27 height 17
click at [249, 99] on span "+ Add item" at bounding box center [239, 101] width 34 height 7
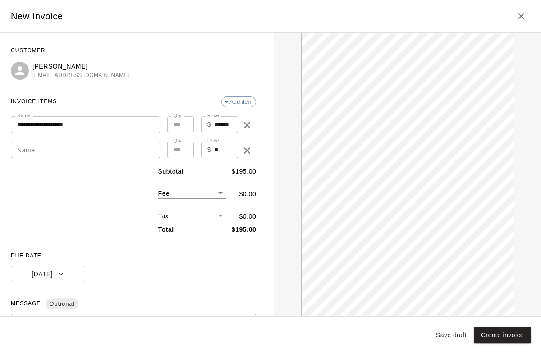
click at [72, 152] on input "Name" at bounding box center [85, 150] width 149 height 17
type input "**********"
click at [225, 153] on input "*" at bounding box center [226, 150] width 23 height 17
type input "*"
type input "**"
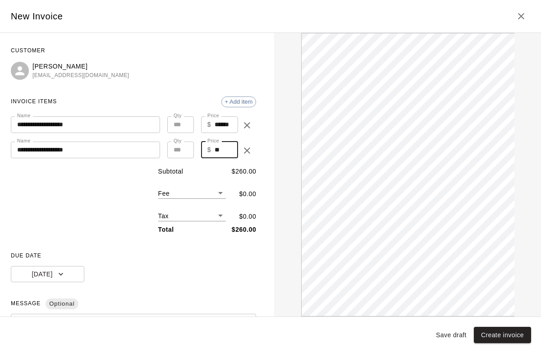
type input "*"
type input "******"
click at [183, 149] on input "*" at bounding box center [180, 150] width 27 height 17
type input "*"
type input "******"
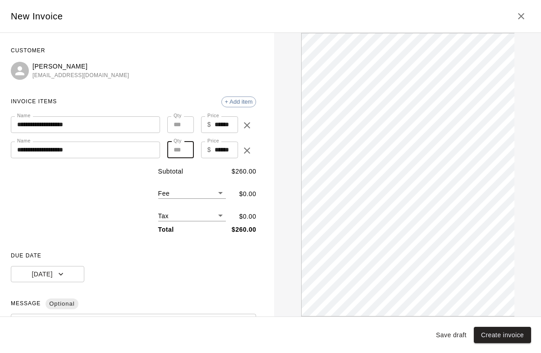
click at [183, 149] on input "*" at bounding box center [180, 150] width 27 height 17
type input "*"
type input "******"
click at [183, 149] on input "*" at bounding box center [180, 150] width 27 height 17
type input "*"
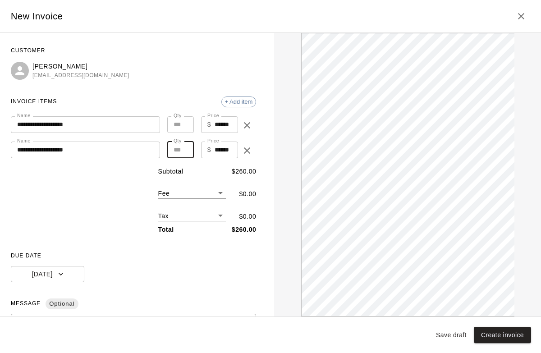
type input "******"
type input "*"
click at [183, 149] on input "*" at bounding box center [180, 150] width 27 height 17
click at [239, 105] on span "+ Add item" at bounding box center [239, 101] width 34 height 7
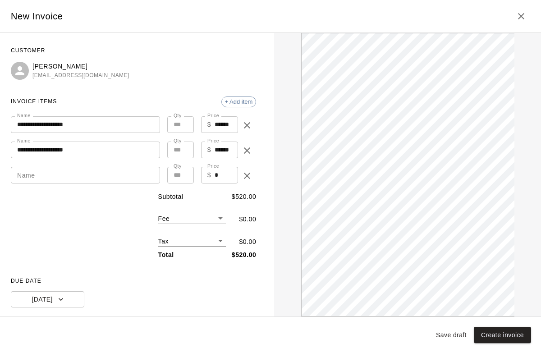
click at [60, 179] on input "Name" at bounding box center [85, 175] width 149 height 17
type input "**********"
click at [225, 176] on input "*" at bounding box center [226, 175] width 23 height 17
type input "**"
type input "*"
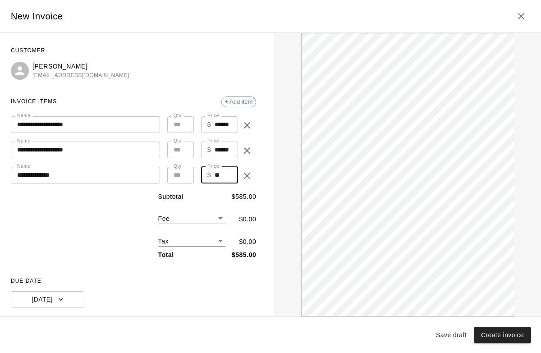
type input "******"
type input "*"
click at [183, 173] on input "*" at bounding box center [180, 175] width 27 height 17
type input "*"
type input "******"
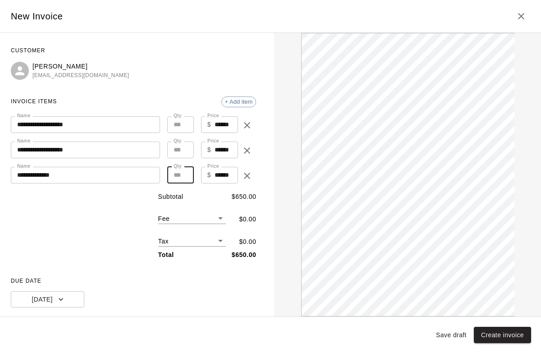
type input "*"
click at [183, 150] on input "*" at bounding box center [180, 150] width 27 height 17
click at [118, 214] on div "Subtotal $ 585.00 Fee ​ $ 0.00 Tax ​ $ 0.00 Total $ 585.00" at bounding box center [133, 226] width 245 height 68
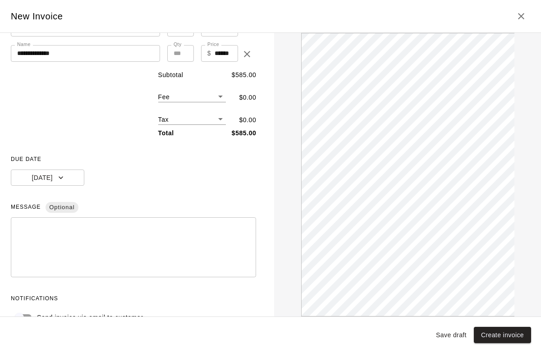
scroll to position [142, 0]
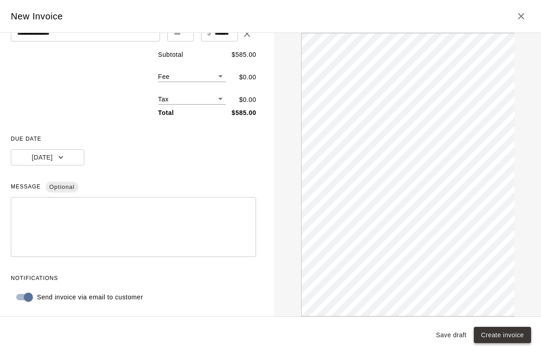
click at [509, 333] on button "Create invoice" at bounding box center [502, 335] width 57 height 17
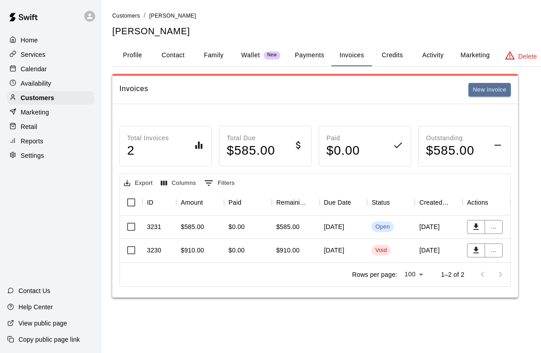
click at [40, 69] on p "Calendar" at bounding box center [34, 68] width 26 height 9
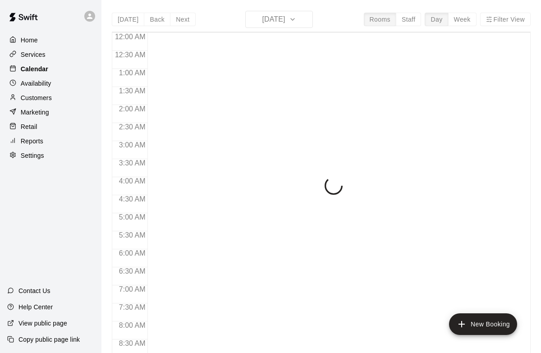
scroll to position [498, 0]
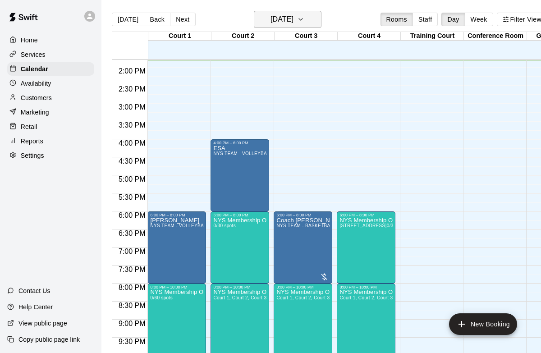
click at [304, 22] on icon "button" at bounding box center [300, 19] width 7 height 11
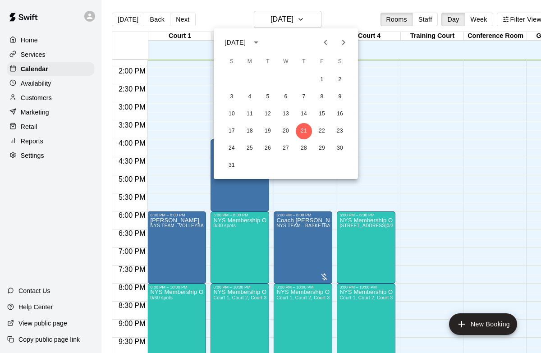
click at [342, 45] on icon "Next month" at bounding box center [343, 42] width 11 height 11
click at [286, 97] on button "8" at bounding box center [286, 97] width 16 height 16
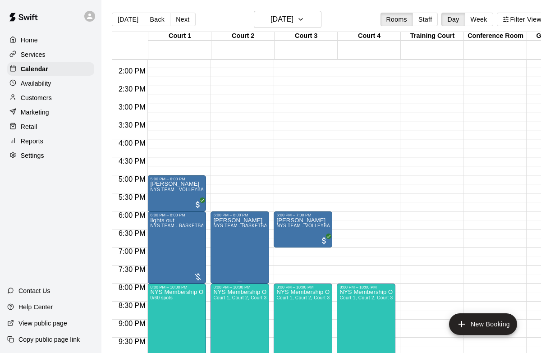
click at [220, 225] on icon "edit" at bounding box center [222, 227] width 11 height 11
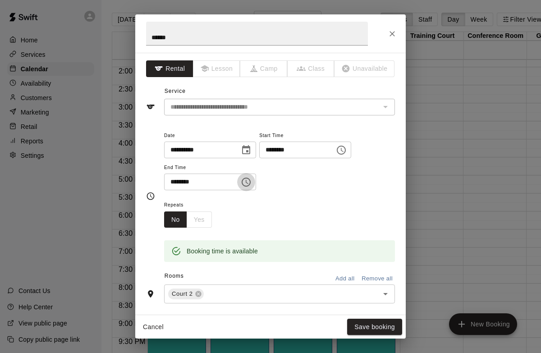
click at [248, 183] on icon "Choose time, selected time is 8:00 PM" at bounding box center [246, 182] width 11 height 11
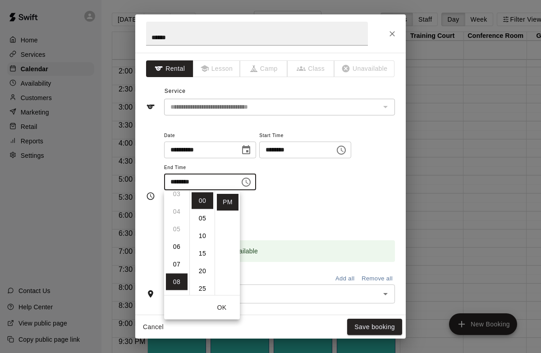
scroll to position [59, 0]
click at [176, 265] on li "07" at bounding box center [177, 265] width 22 height 17
type input "********"
click at [225, 309] on button "OK" at bounding box center [221, 307] width 29 height 17
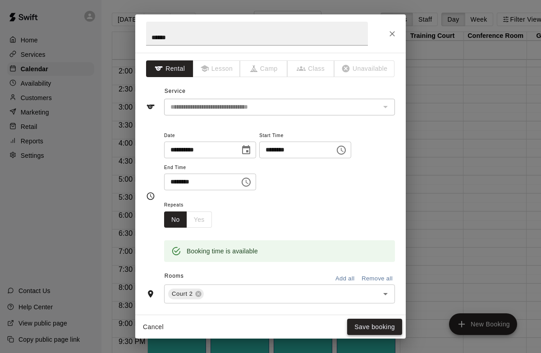
click at [385, 327] on button "Save booking" at bounding box center [374, 327] width 55 height 17
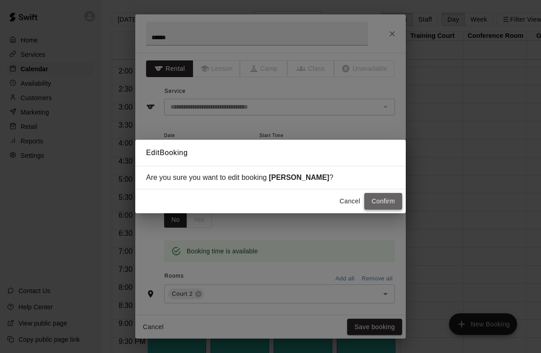
click at [385, 199] on button "Confirm" at bounding box center [383, 201] width 38 height 17
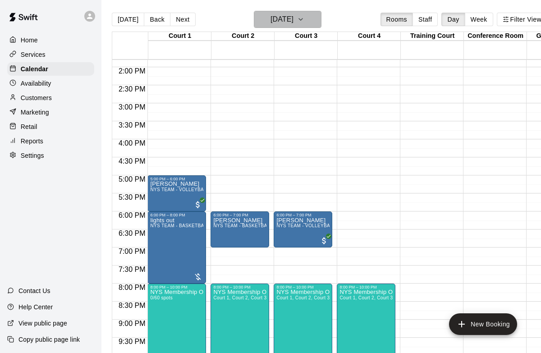
click at [304, 18] on icon "button" at bounding box center [300, 19] width 7 height 11
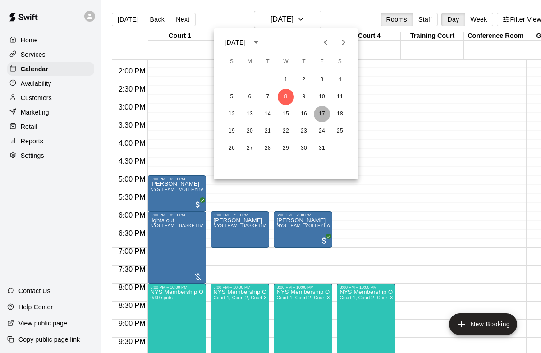
click at [320, 115] on button "17" at bounding box center [322, 114] width 16 height 16
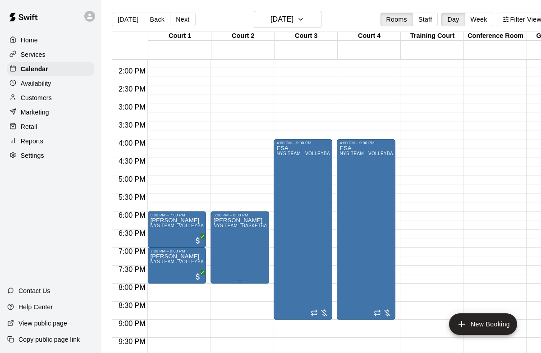
click at [222, 231] on icon "edit" at bounding box center [222, 227] width 11 height 11
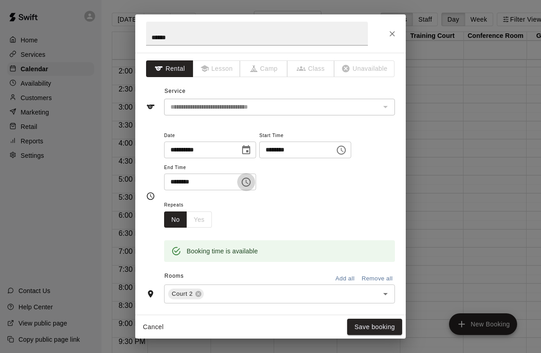
click at [252, 181] on icon "Choose time, selected time is 8:00 PM" at bounding box center [246, 182] width 11 height 11
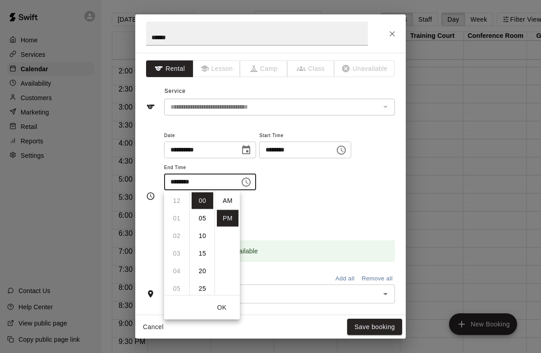
scroll to position [16, 0]
click at [178, 217] on li "07" at bounding box center [177, 217] width 22 height 17
type input "********"
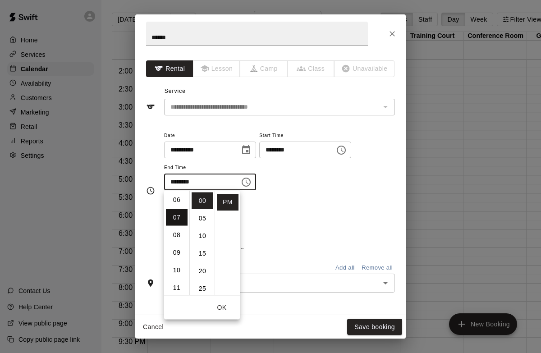
scroll to position [123, 0]
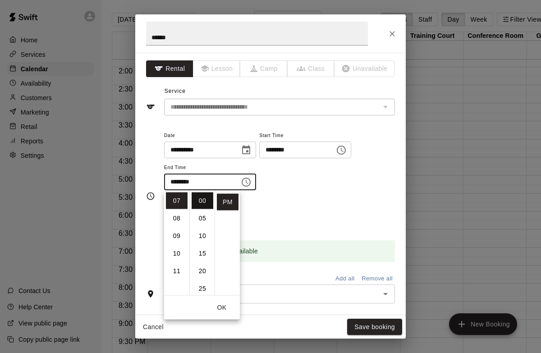
click at [202, 201] on li "00" at bounding box center [203, 200] width 22 height 17
click at [218, 305] on button "OK" at bounding box center [221, 307] width 29 height 17
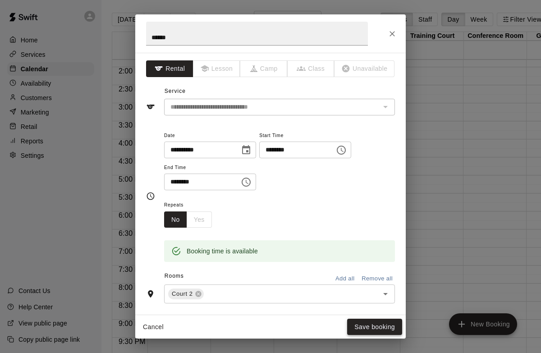
click at [381, 321] on button "Save booking" at bounding box center [374, 327] width 55 height 17
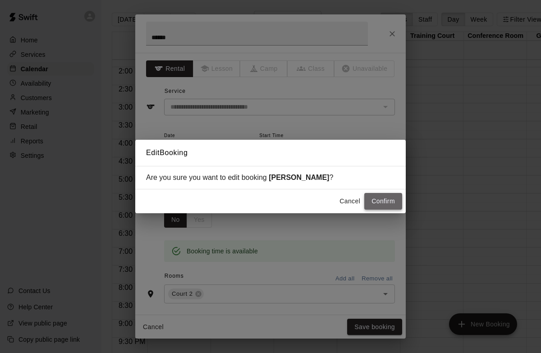
click at [389, 209] on button "Confirm" at bounding box center [383, 201] width 38 height 17
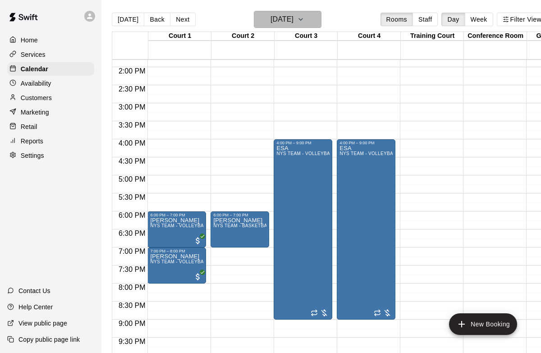
click at [304, 22] on icon "button" at bounding box center [300, 19] width 7 height 11
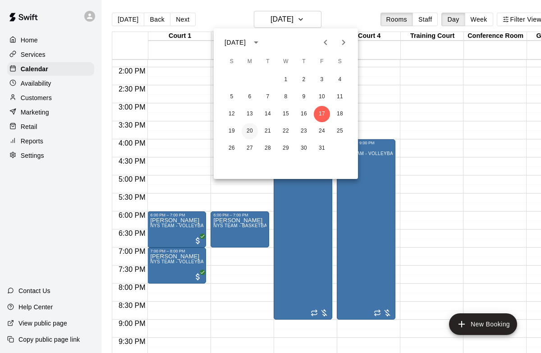
click at [246, 129] on button "20" at bounding box center [250, 131] width 16 height 16
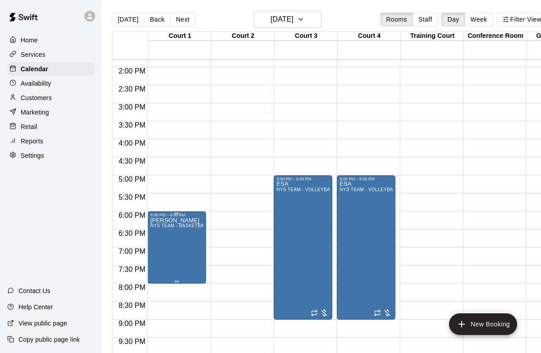
click at [157, 228] on icon "edit" at bounding box center [160, 227] width 8 height 8
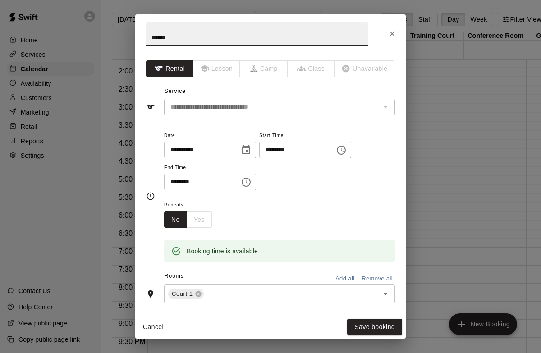
click at [252, 178] on icon "Choose time, selected time is 8:00 PM" at bounding box center [246, 182] width 11 height 11
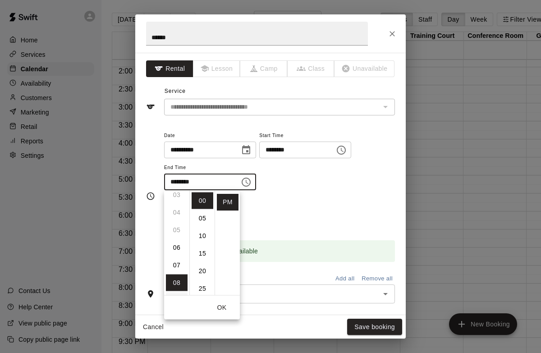
scroll to position [57, 0]
click at [176, 263] on li "07" at bounding box center [177, 266] width 22 height 17
type input "********"
click at [225, 311] on button "OK" at bounding box center [221, 307] width 29 height 17
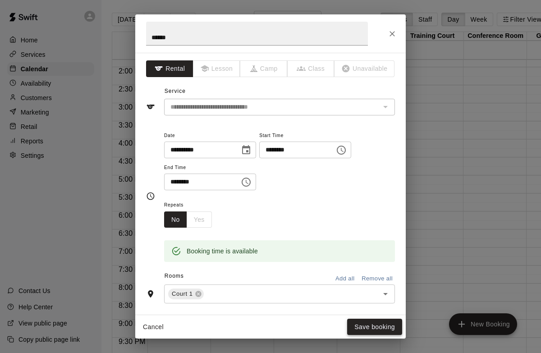
click at [373, 323] on button "Save booking" at bounding box center [374, 327] width 55 height 17
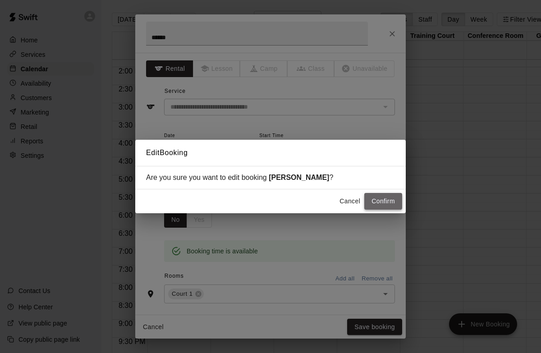
click at [384, 201] on button "Confirm" at bounding box center [383, 201] width 38 height 17
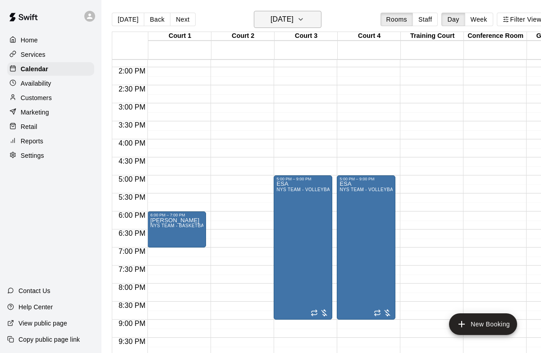
click at [317, 18] on button "Monday Oct 20" at bounding box center [288, 19] width 68 height 17
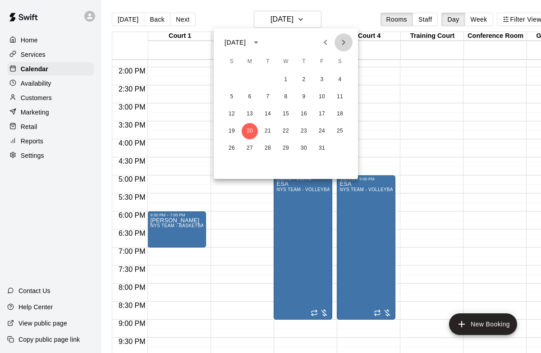
click at [344, 44] on icon "Next month" at bounding box center [343, 42] width 3 height 5
click at [300, 96] on button "6" at bounding box center [304, 97] width 16 height 16
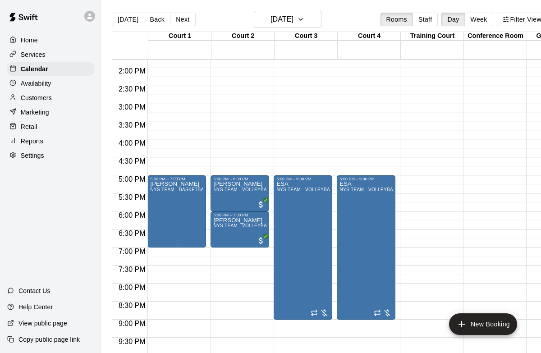
click at [186, 204] on div "dennis NYS TEAM - BASKETBALL (After 3 pm)" at bounding box center [176, 357] width 53 height 353
click at [162, 186] on icon "edit" at bounding box center [159, 191] width 11 height 11
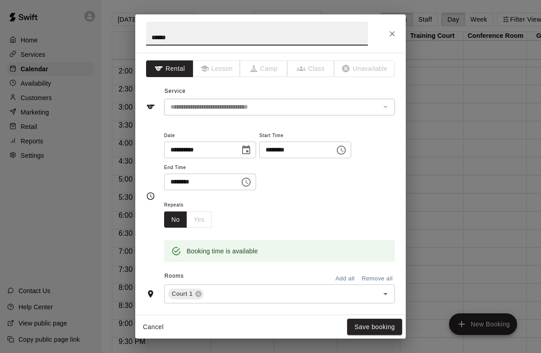
click at [343, 154] on icon "Choose time, selected time is 5:00 PM" at bounding box center [341, 150] width 11 height 11
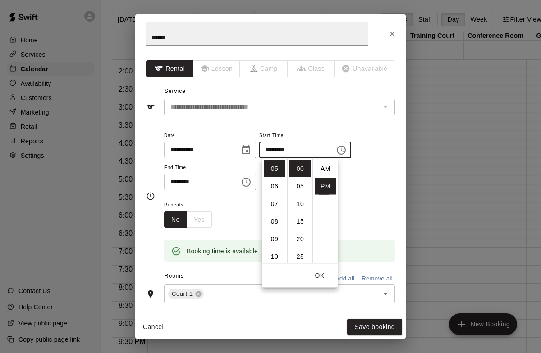
scroll to position [16, 0]
click at [278, 183] on li "06" at bounding box center [275, 186] width 22 height 17
type input "********"
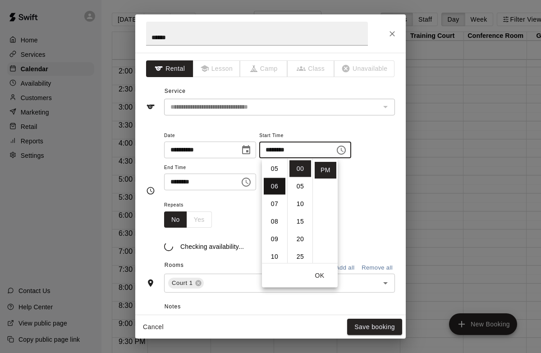
scroll to position [105, 0]
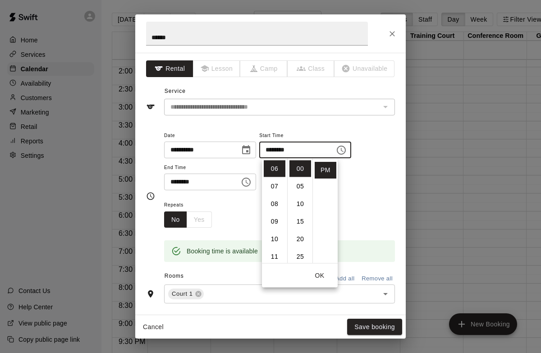
click at [320, 271] on button "OK" at bounding box center [319, 275] width 29 height 17
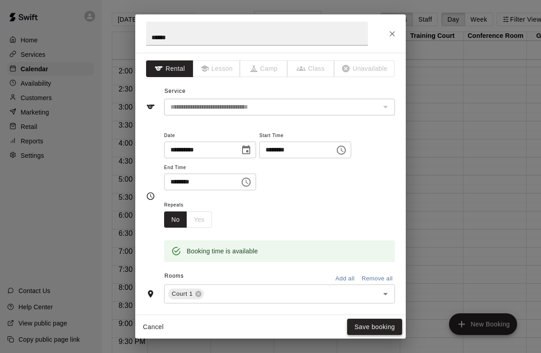
click at [358, 328] on button "Save booking" at bounding box center [374, 327] width 55 height 17
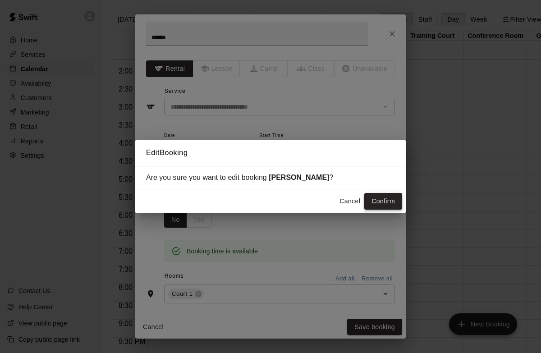
click at [376, 200] on button "Confirm" at bounding box center [383, 201] width 38 height 17
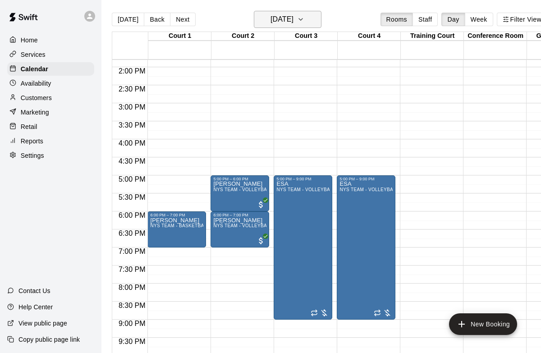
click at [304, 19] on icon "button" at bounding box center [300, 19] width 7 height 11
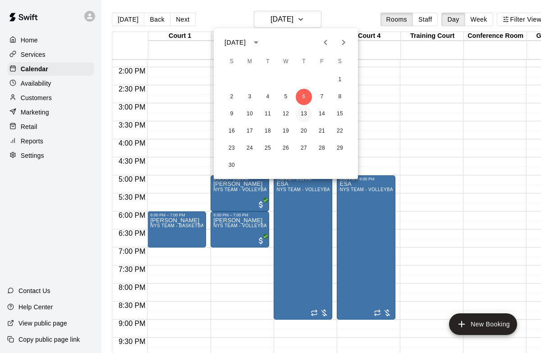
click at [303, 111] on button "13" at bounding box center [304, 114] width 16 height 16
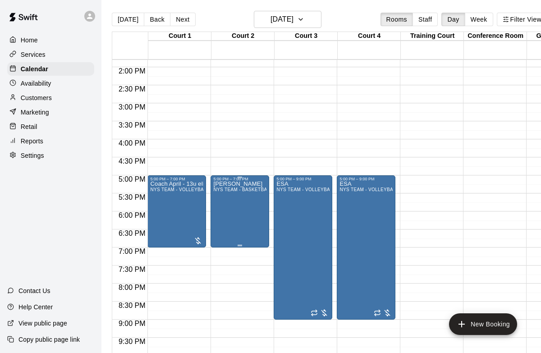
click at [238, 213] on div "dennis NYS TEAM - BASKETBALL (After 3 pm)" at bounding box center [239, 357] width 53 height 353
click at [246, 133] on div at bounding box center [270, 176] width 541 height 353
click at [250, 195] on div "dennis NYS TEAM - BASKETBALL (After 3 pm)" at bounding box center [239, 357] width 53 height 353
click at [225, 191] on icon "edit" at bounding box center [222, 191] width 11 height 11
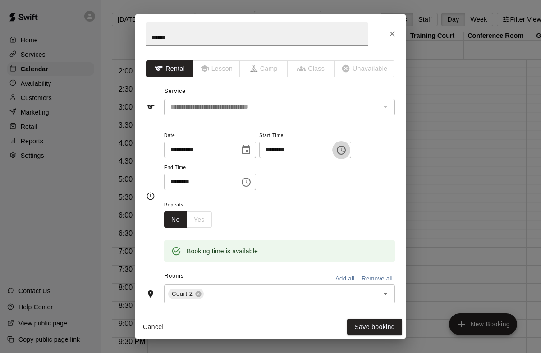
click at [347, 147] on icon "Choose time, selected time is 5:00 PM" at bounding box center [341, 150] width 11 height 11
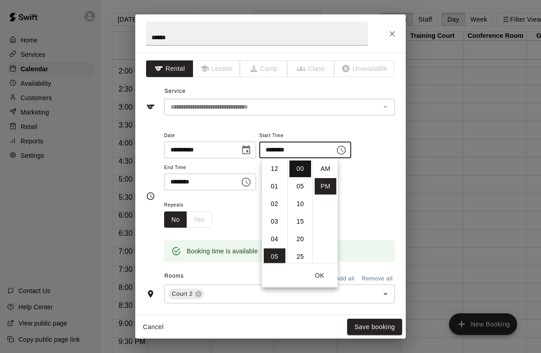
scroll to position [16, 0]
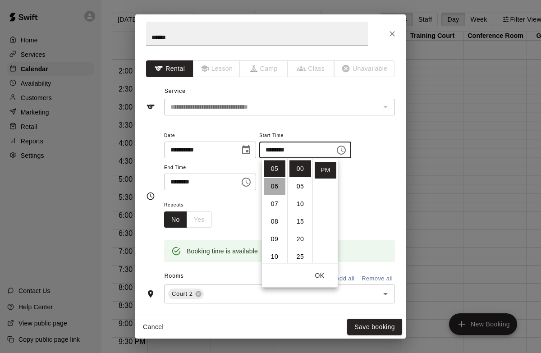
click at [275, 182] on li "06" at bounding box center [275, 186] width 22 height 17
type input "********"
click at [320, 273] on button "OK" at bounding box center [319, 275] width 29 height 17
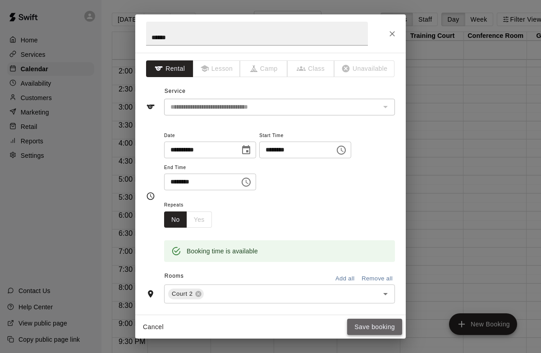
click at [378, 331] on button "Save booking" at bounding box center [374, 327] width 55 height 17
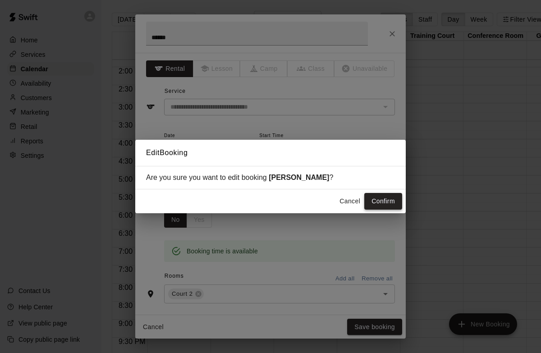
click at [384, 202] on button "Confirm" at bounding box center [383, 201] width 38 height 17
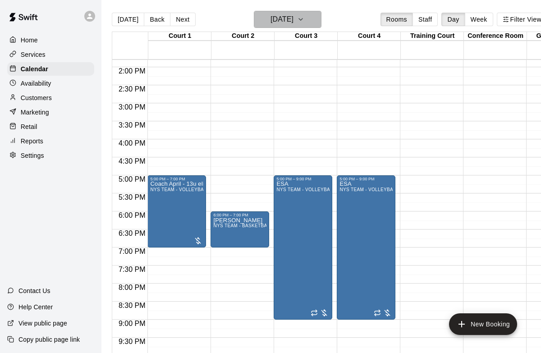
click at [304, 22] on icon "button" at bounding box center [300, 19] width 7 height 11
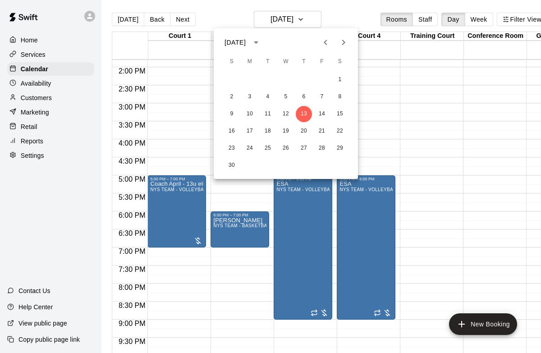
click at [324, 40] on icon "Previous month" at bounding box center [325, 42] width 11 height 11
click at [290, 96] on button "10" at bounding box center [286, 97] width 16 height 16
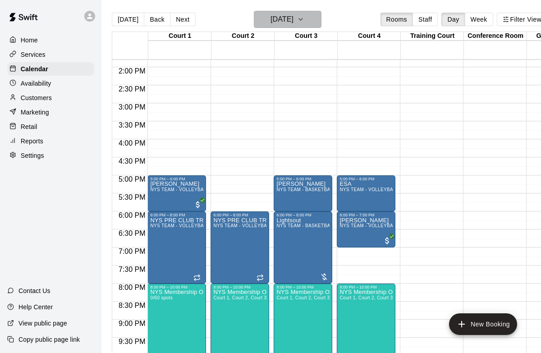
click at [304, 23] on icon "button" at bounding box center [300, 19] width 7 height 11
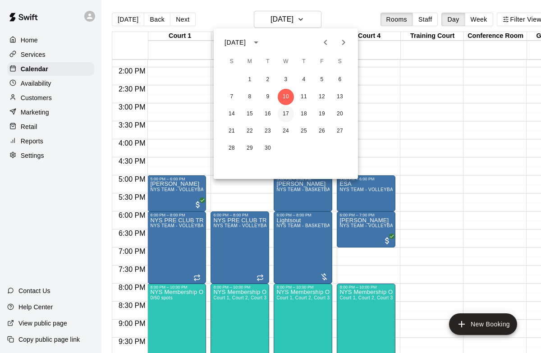
click at [289, 113] on button "17" at bounding box center [286, 114] width 16 height 16
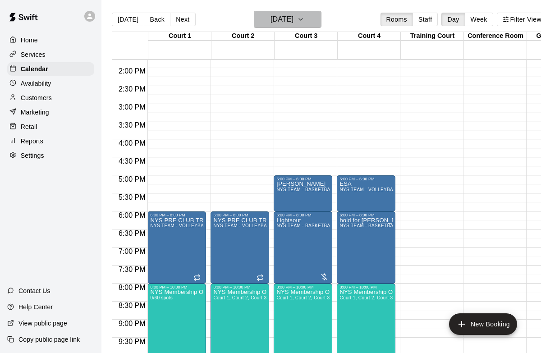
click at [304, 21] on icon "button" at bounding box center [300, 19] width 7 height 11
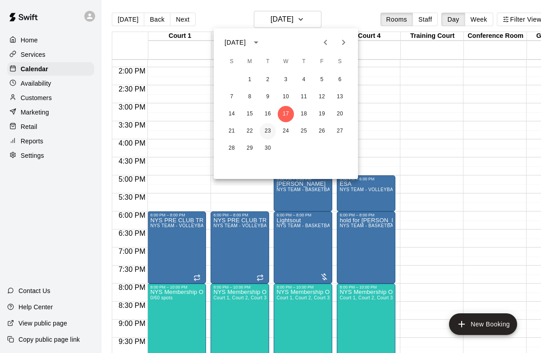
click at [266, 135] on button "23" at bounding box center [268, 131] width 16 height 16
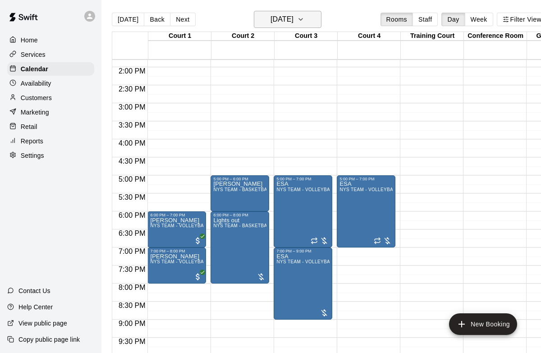
click at [321, 14] on button "Tuesday Sep 23" at bounding box center [288, 19] width 68 height 17
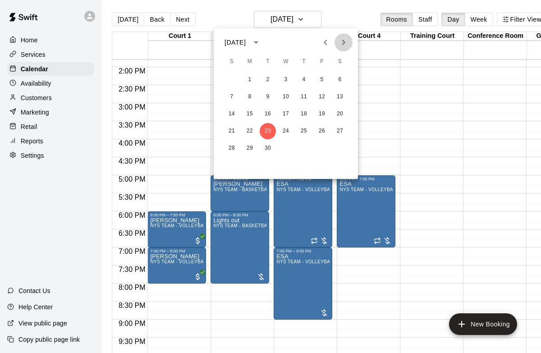
click at [342, 45] on icon "Next month" at bounding box center [343, 42] width 11 height 11
click at [289, 79] on button "1" at bounding box center [286, 80] width 16 height 16
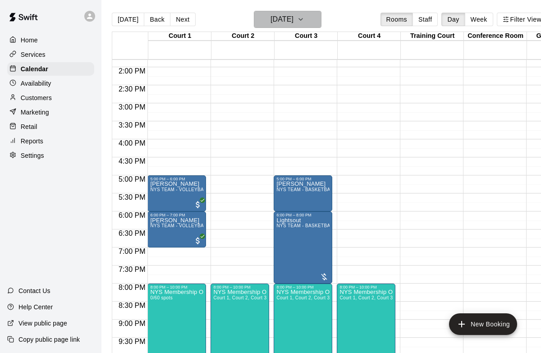
click at [304, 18] on icon "button" at bounding box center [300, 19] width 7 height 11
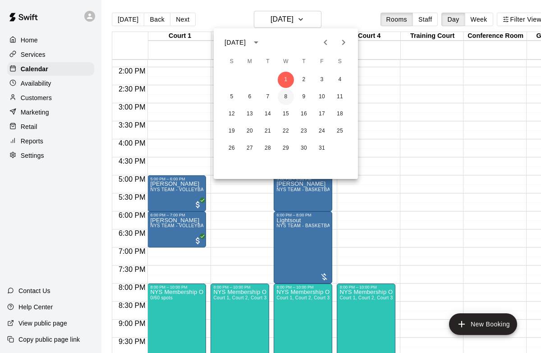
click at [284, 99] on button "8" at bounding box center [286, 97] width 16 height 16
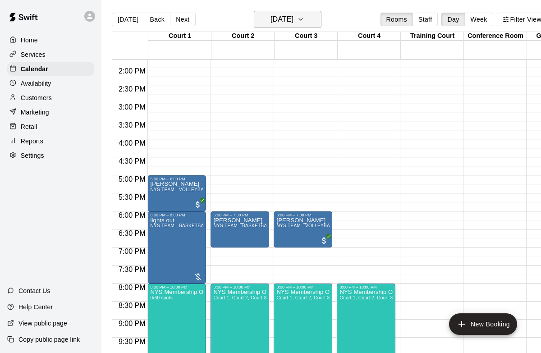
click at [304, 24] on icon "button" at bounding box center [300, 19] width 7 height 11
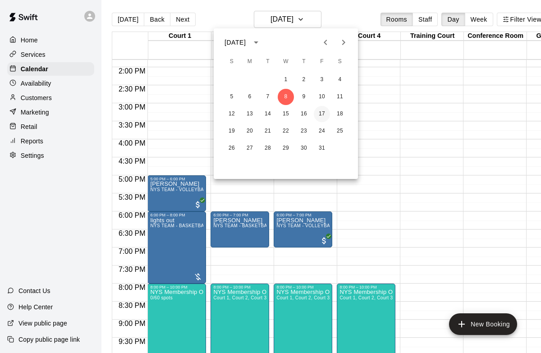
click at [321, 113] on button "17" at bounding box center [322, 114] width 16 height 16
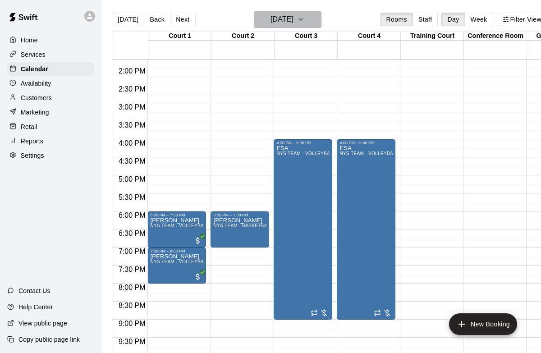
click at [313, 25] on button "Friday Oct 17" at bounding box center [288, 19] width 68 height 17
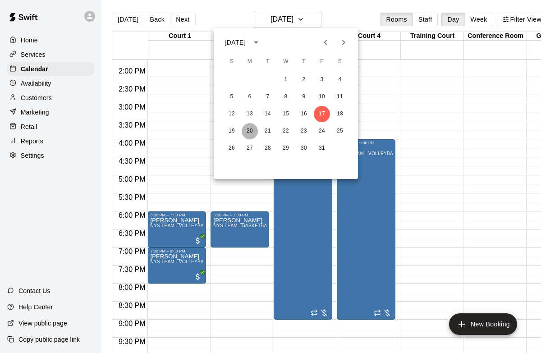
click at [255, 133] on button "20" at bounding box center [250, 131] width 16 height 16
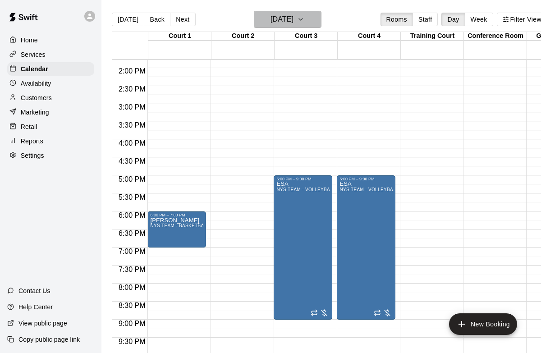
click at [304, 18] on icon "button" at bounding box center [300, 19] width 7 height 11
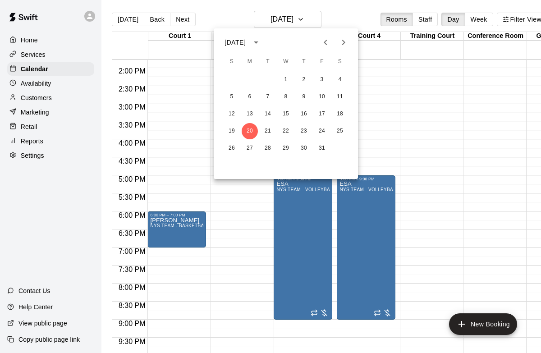
click at [343, 44] on icon "Next month" at bounding box center [343, 42] width 3 height 5
click at [305, 99] on button "6" at bounding box center [304, 97] width 16 height 16
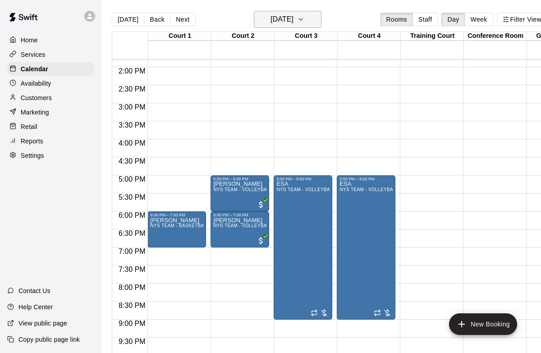
click at [304, 19] on icon "button" at bounding box center [300, 19] width 7 height 11
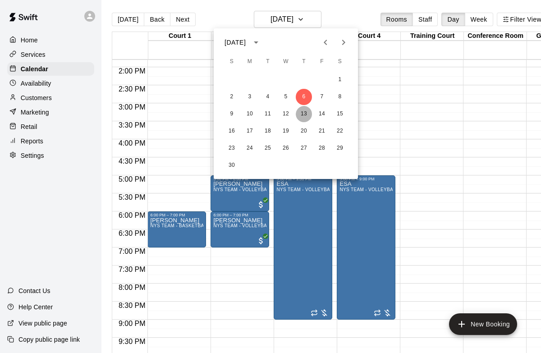
click at [307, 109] on button "13" at bounding box center [304, 114] width 16 height 16
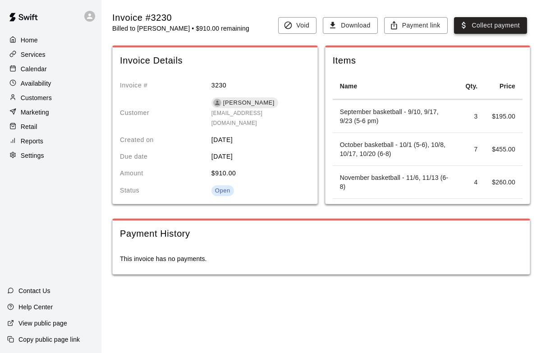
click at [463, 23] on icon "button" at bounding box center [464, 25] width 4 height 7
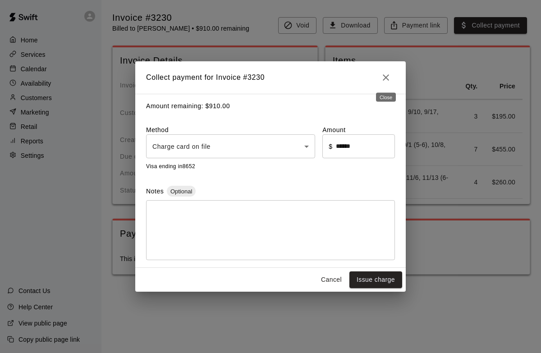
click at [389, 75] on icon "Close" at bounding box center [385, 77] width 11 height 11
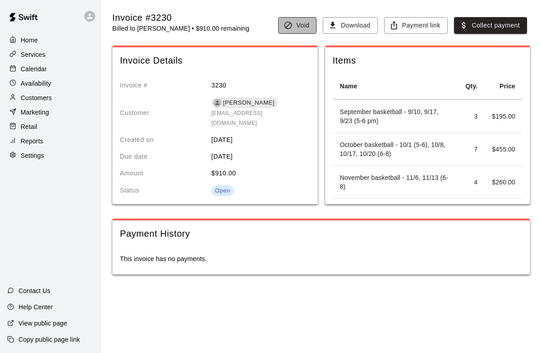
click at [305, 27] on button "Void" at bounding box center [297, 25] width 38 height 17
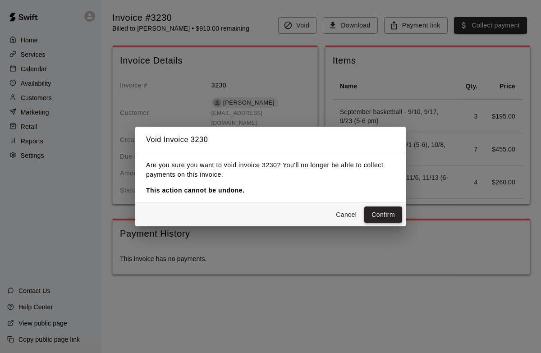
click at [388, 210] on button "Confirm" at bounding box center [383, 214] width 38 height 17
